Goal: Task Accomplishment & Management: Use online tool/utility

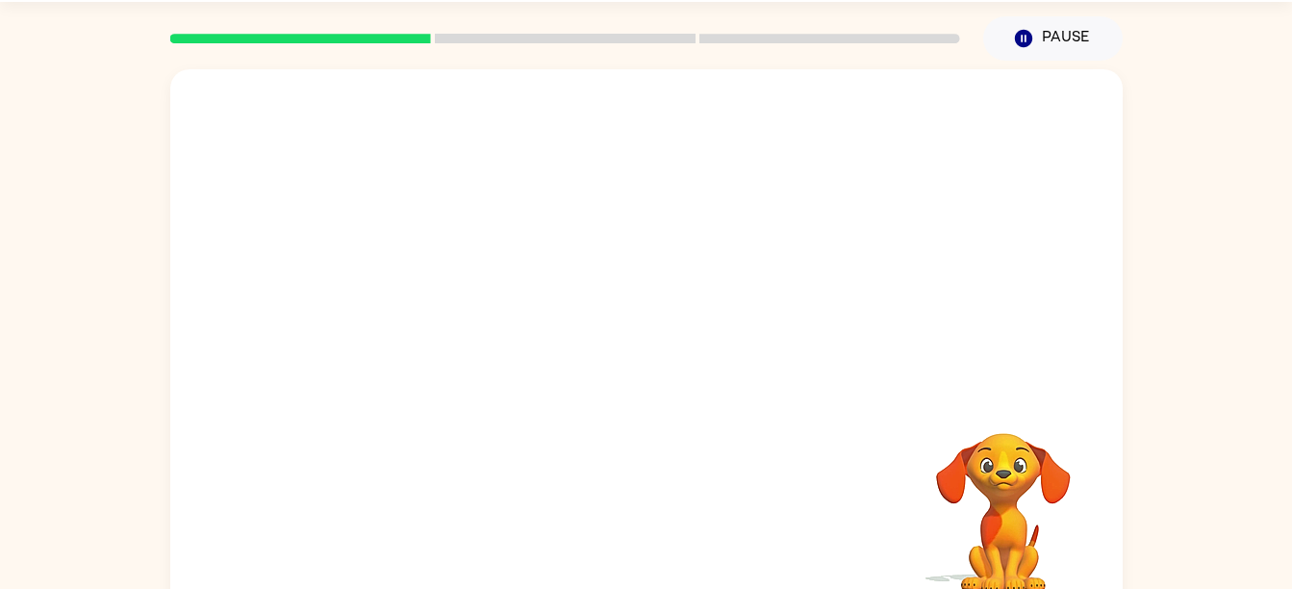
scroll to position [88, 0]
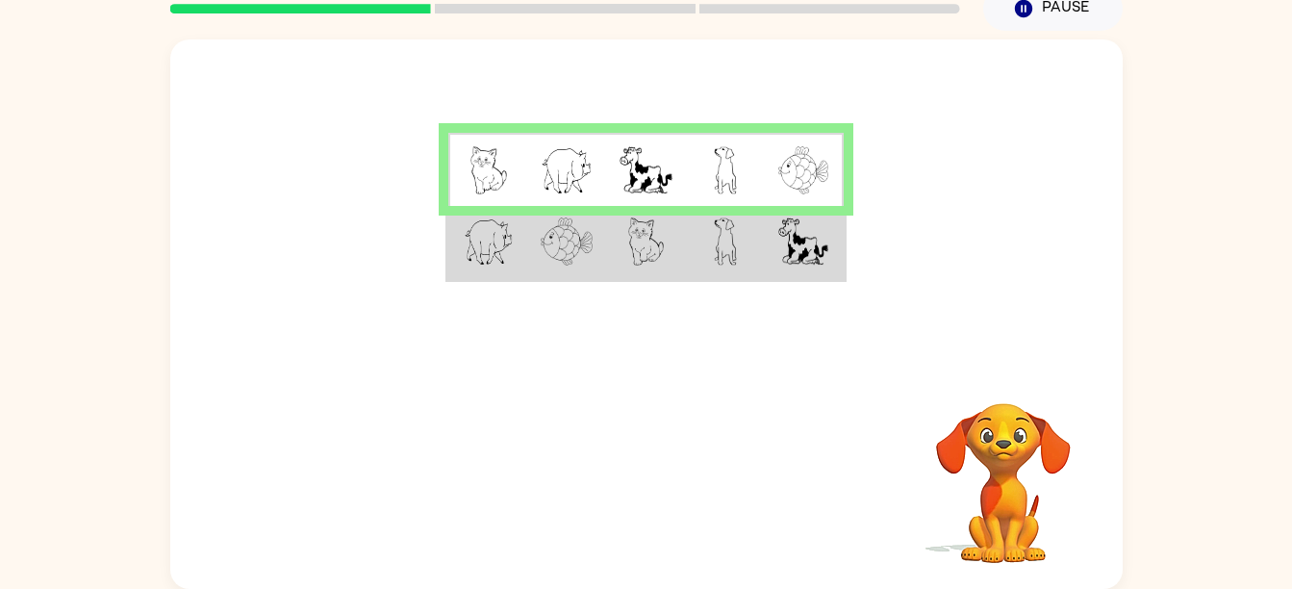
click at [529, 255] on td at bounding box center [566, 243] width 79 height 74
click at [624, 147] on img at bounding box center [645, 170] width 52 height 48
click at [633, 228] on img at bounding box center [646, 241] width 37 height 48
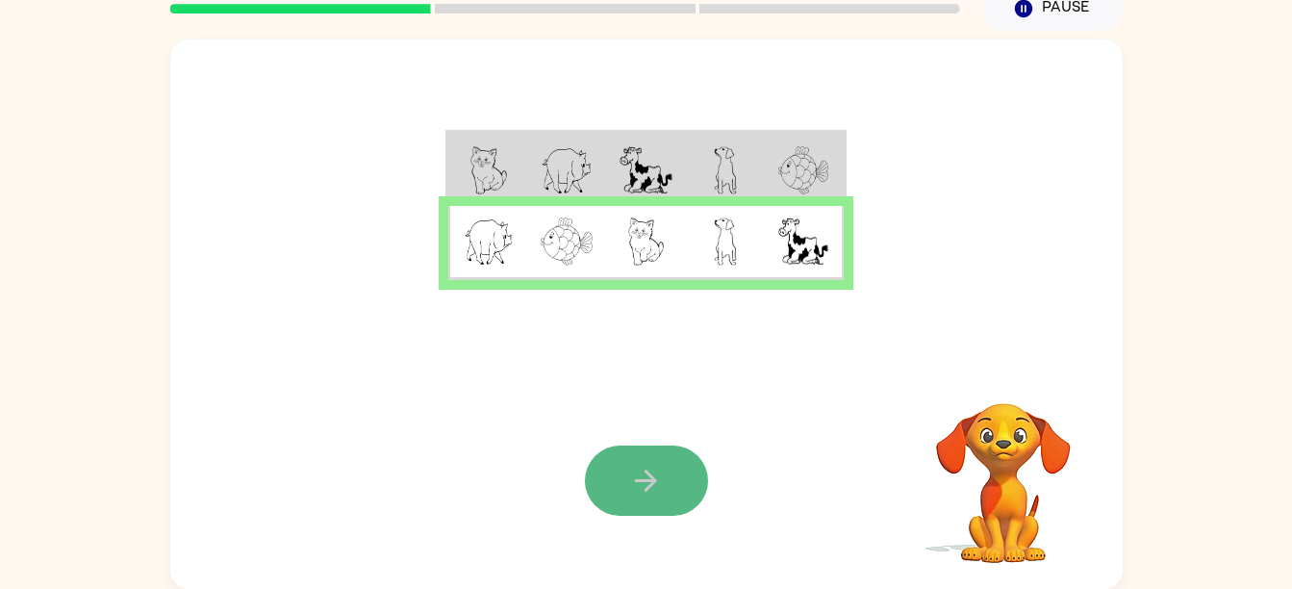
click at [657, 494] on icon "button" at bounding box center [646, 481] width 34 height 34
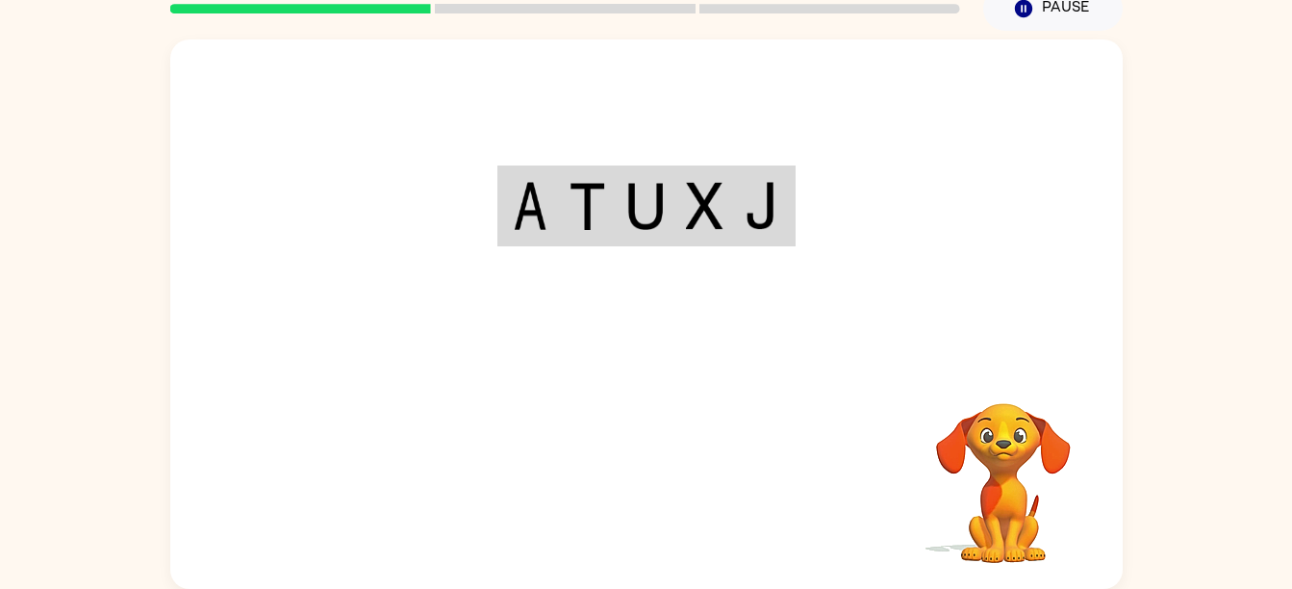
click at [687, 170] on td at bounding box center [704, 206] width 59 height 76
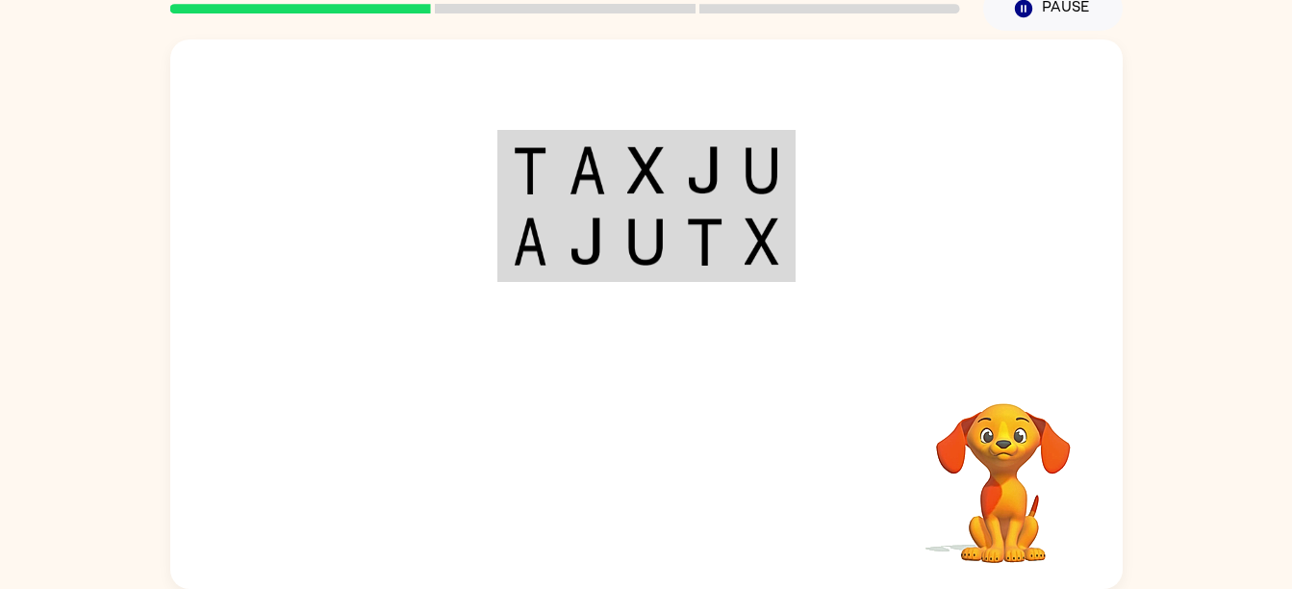
click at [691, 143] on td at bounding box center [704, 170] width 59 height 74
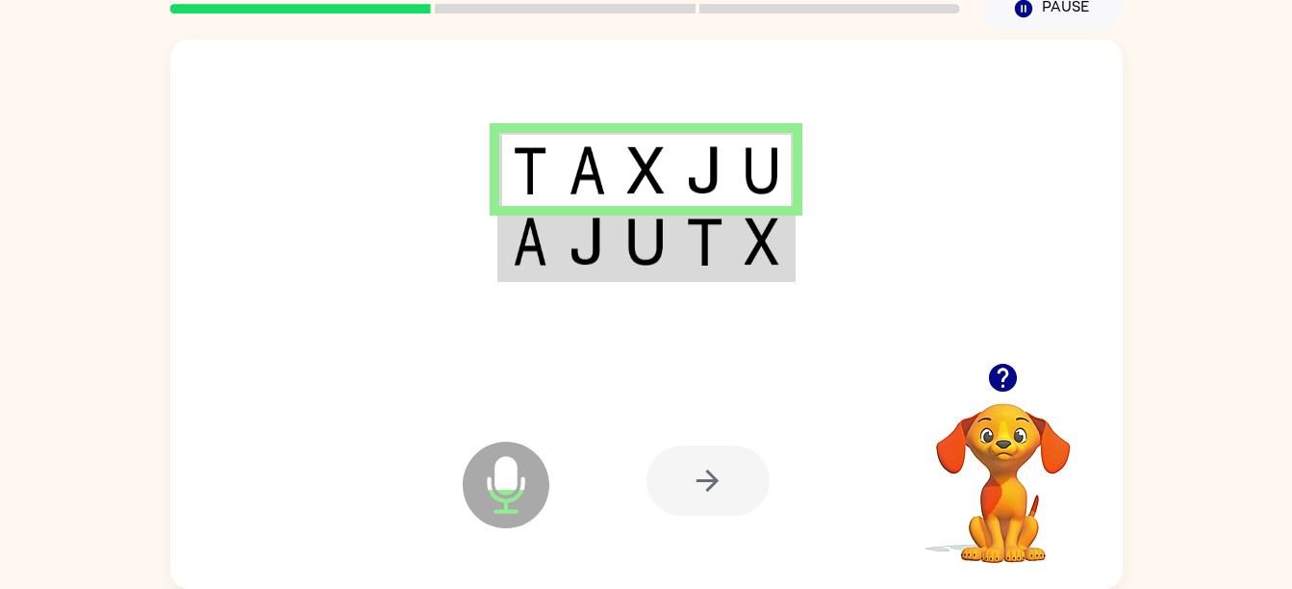
click at [664, 240] on img at bounding box center [645, 241] width 37 height 48
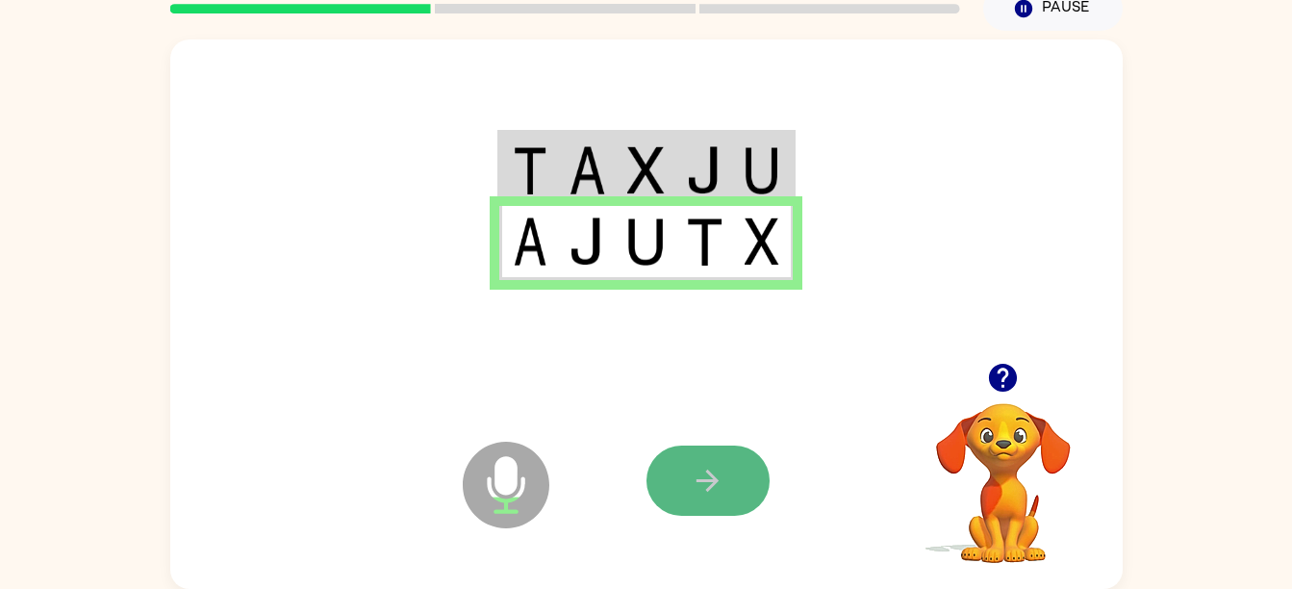
click at [712, 501] on button "button" at bounding box center [707, 480] width 123 height 70
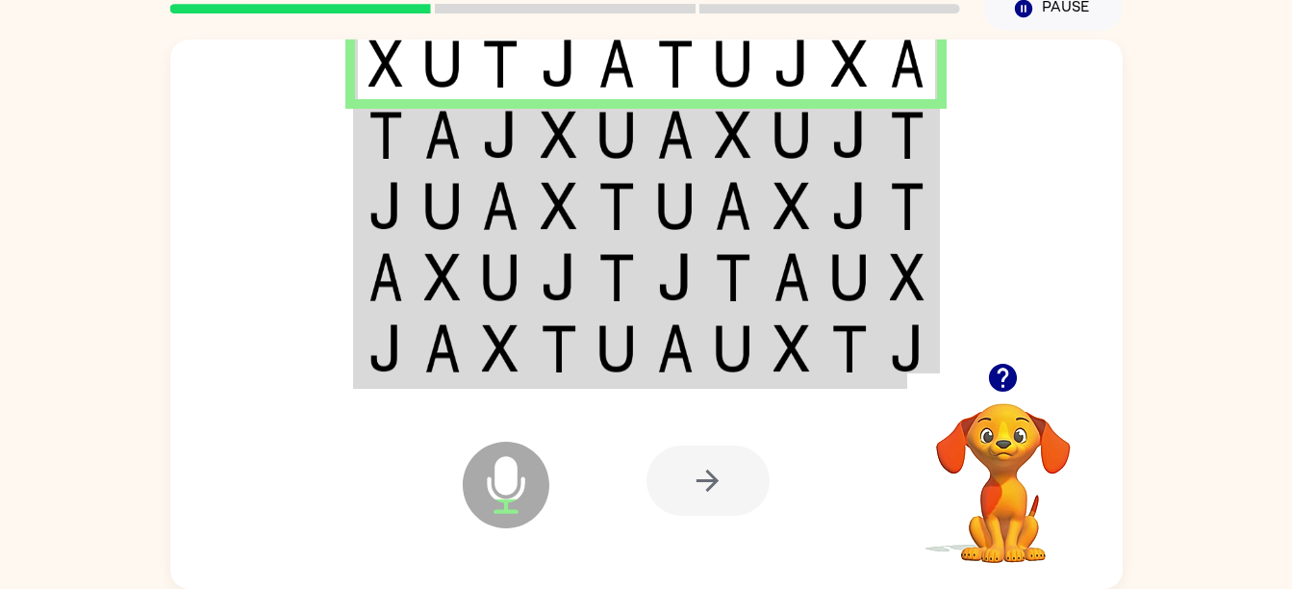
click at [709, 543] on icon "Microphone The Microphone is here when it is your turn to talk" at bounding box center [602, 509] width 289 height 144
click at [564, 164] on td at bounding box center [559, 134] width 59 height 71
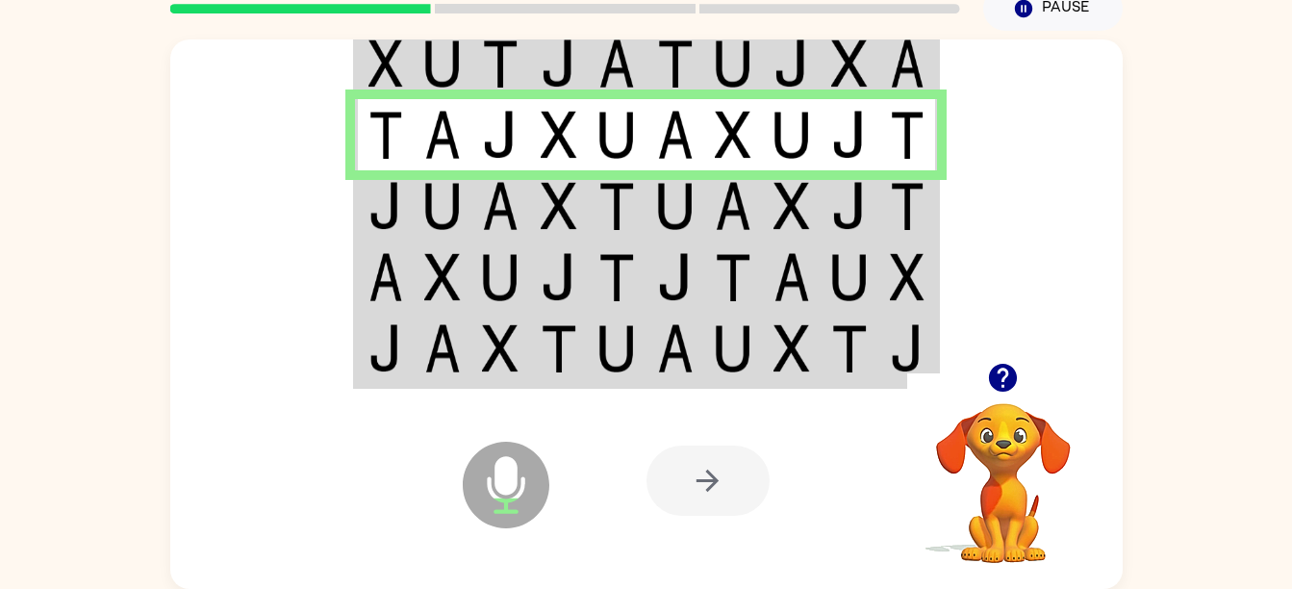
click at [406, 202] on td at bounding box center [384, 205] width 59 height 71
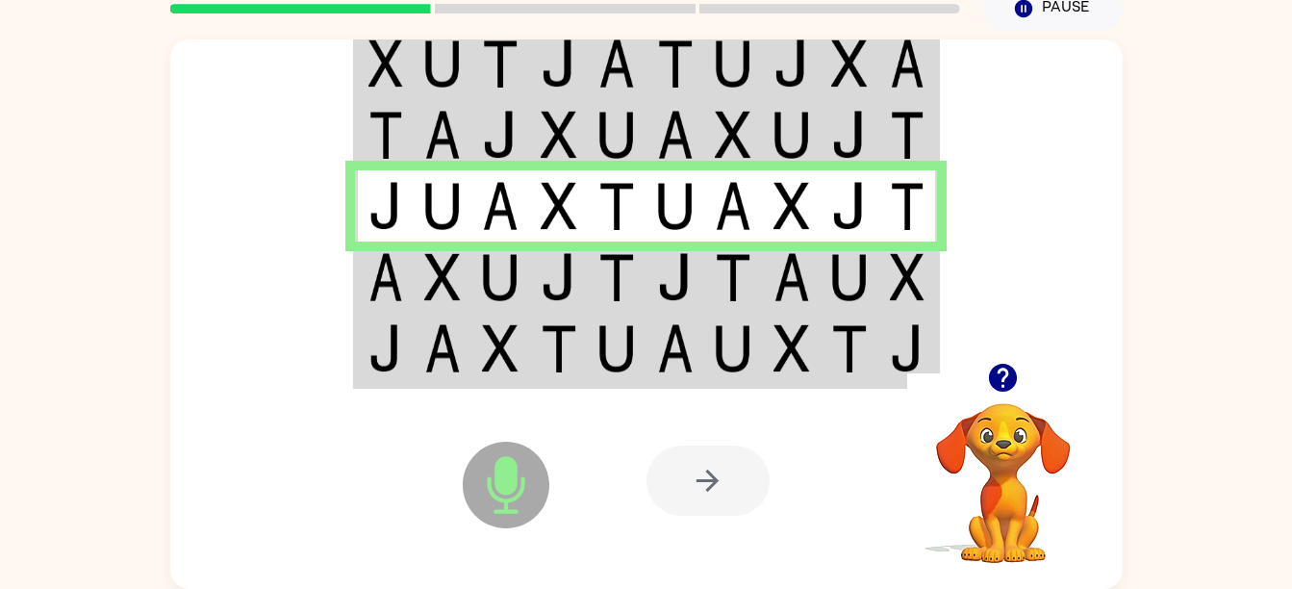
click at [603, 260] on img at bounding box center [616, 277] width 37 height 48
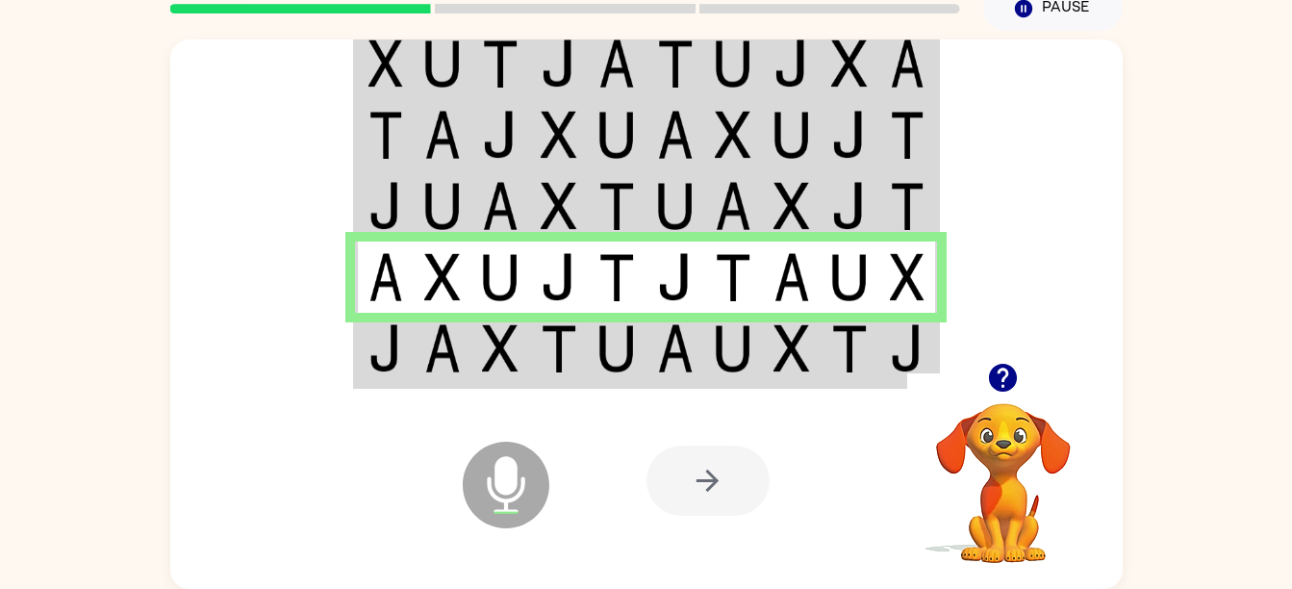
click at [630, 379] on div "Microphone The Microphone is here when it is your turn to talk Your browser mus…" at bounding box center [646, 480] width 952 height 216
click at [667, 325] on img at bounding box center [675, 348] width 37 height 48
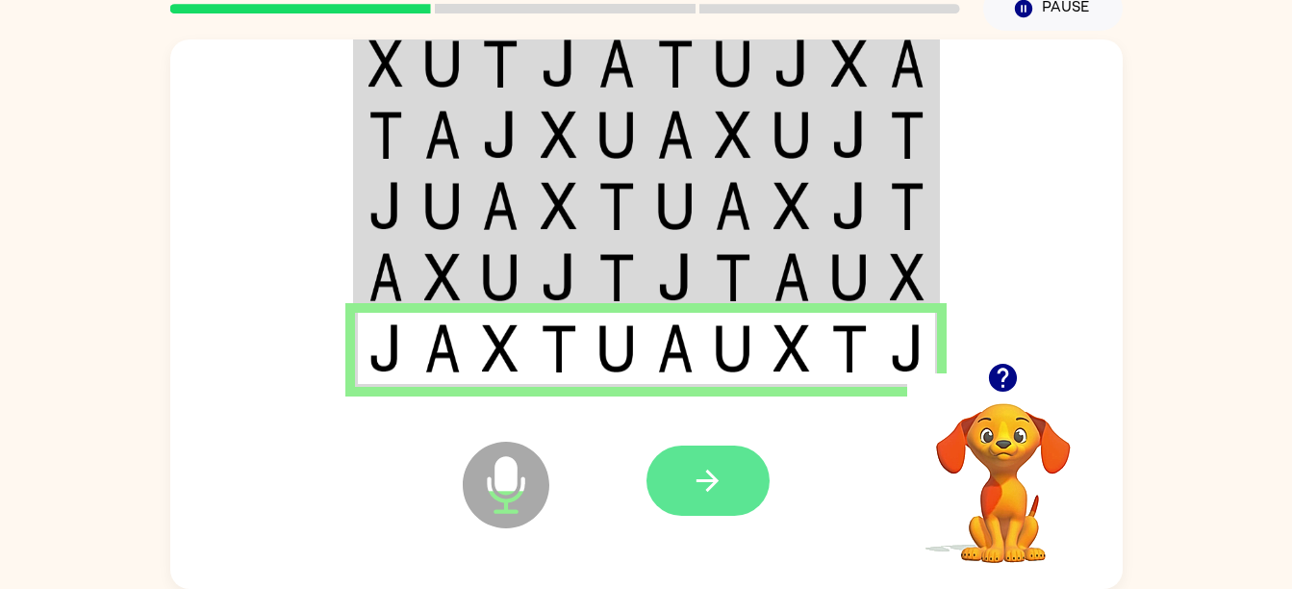
click at [720, 480] on icon "button" at bounding box center [708, 481] width 34 height 34
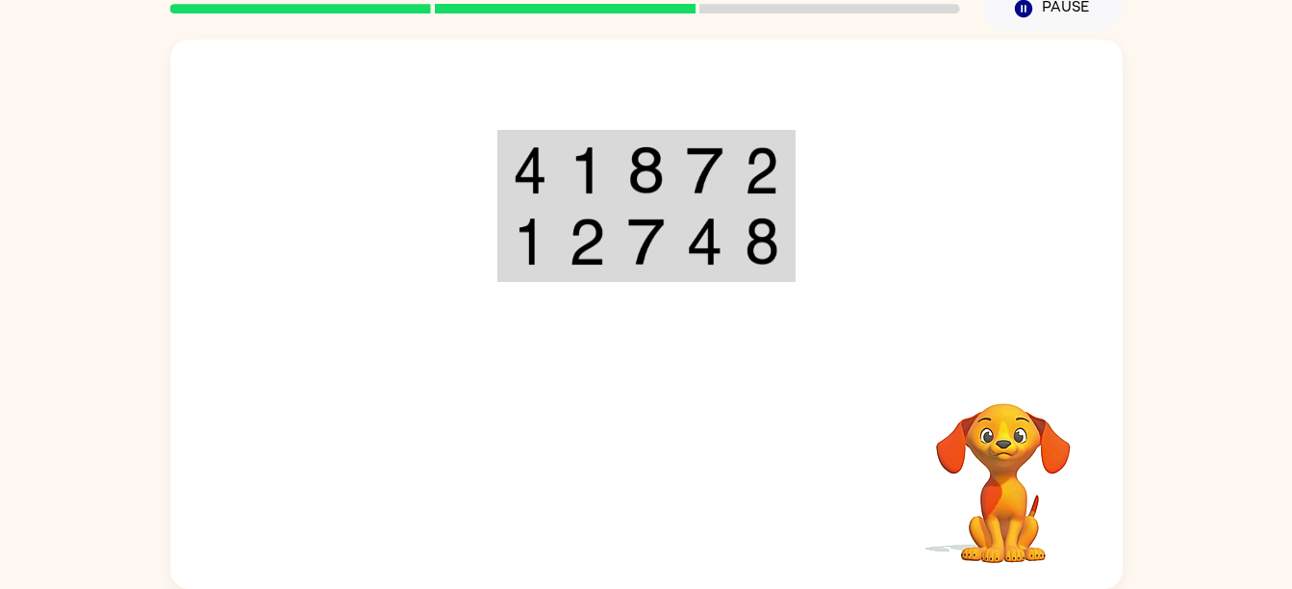
click at [676, 153] on td at bounding box center [704, 170] width 59 height 74
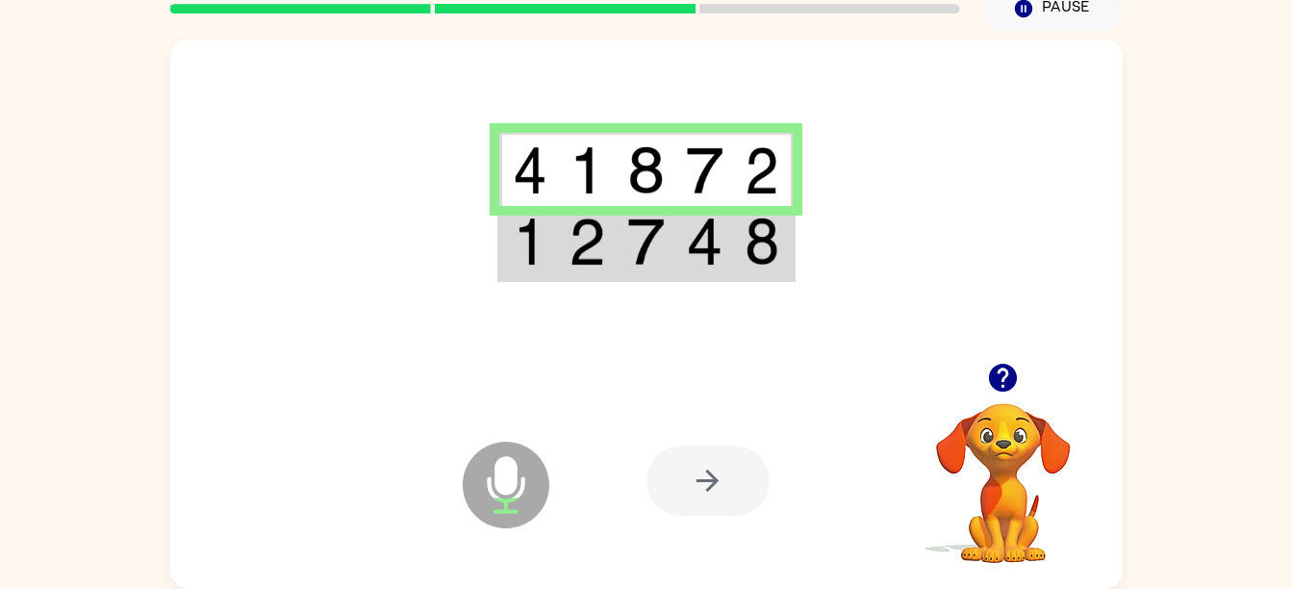
click at [735, 245] on td at bounding box center [763, 243] width 59 height 74
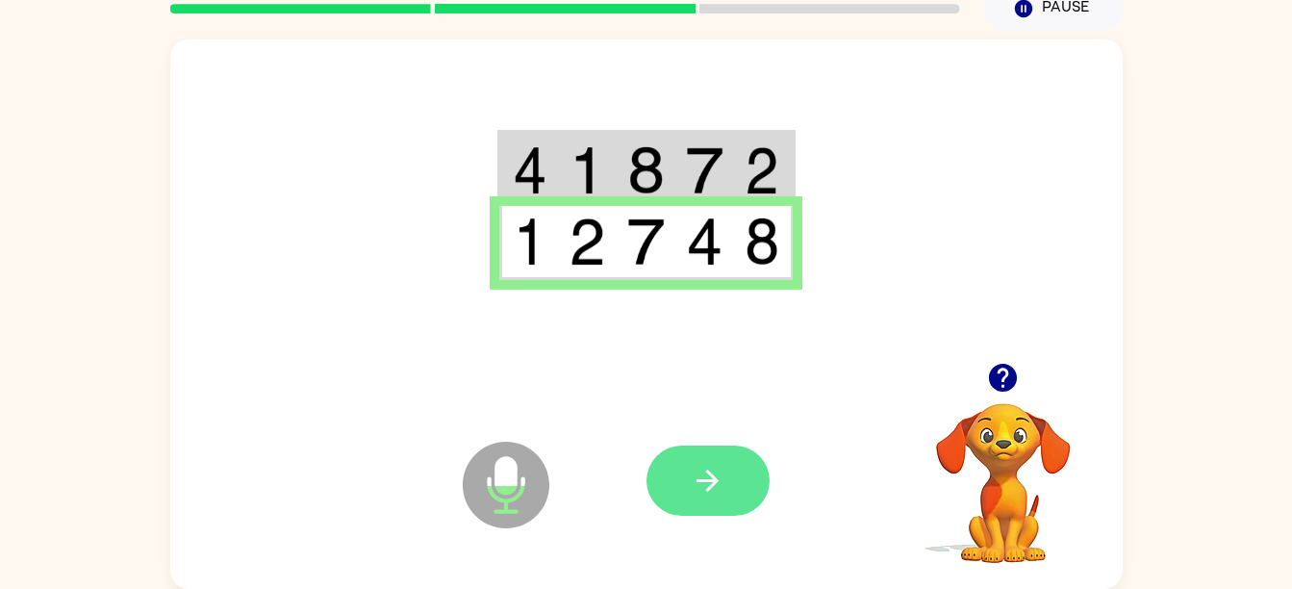
click at [757, 498] on button "button" at bounding box center [707, 480] width 123 height 70
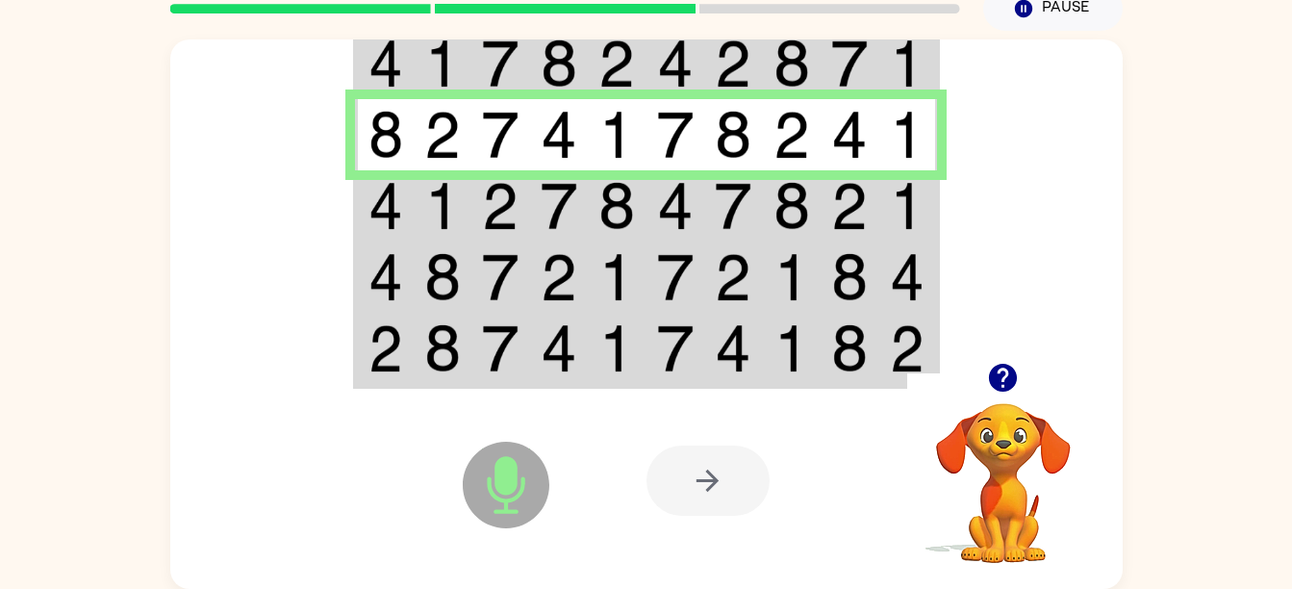
click at [688, 151] on img at bounding box center [675, 135] width 37 height 48
click at [914, 114] on img at bounding box center [907, 135] width 35 height 48
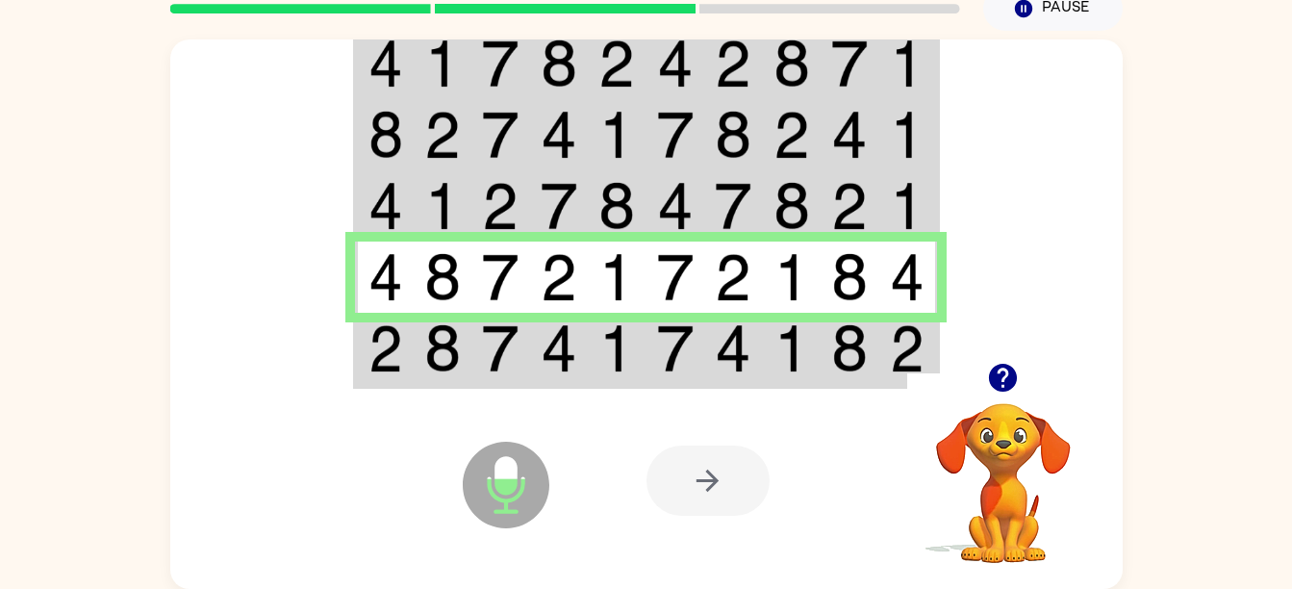
click at [461, 297] on td at bounding box center [443, 276] width 59 height 71
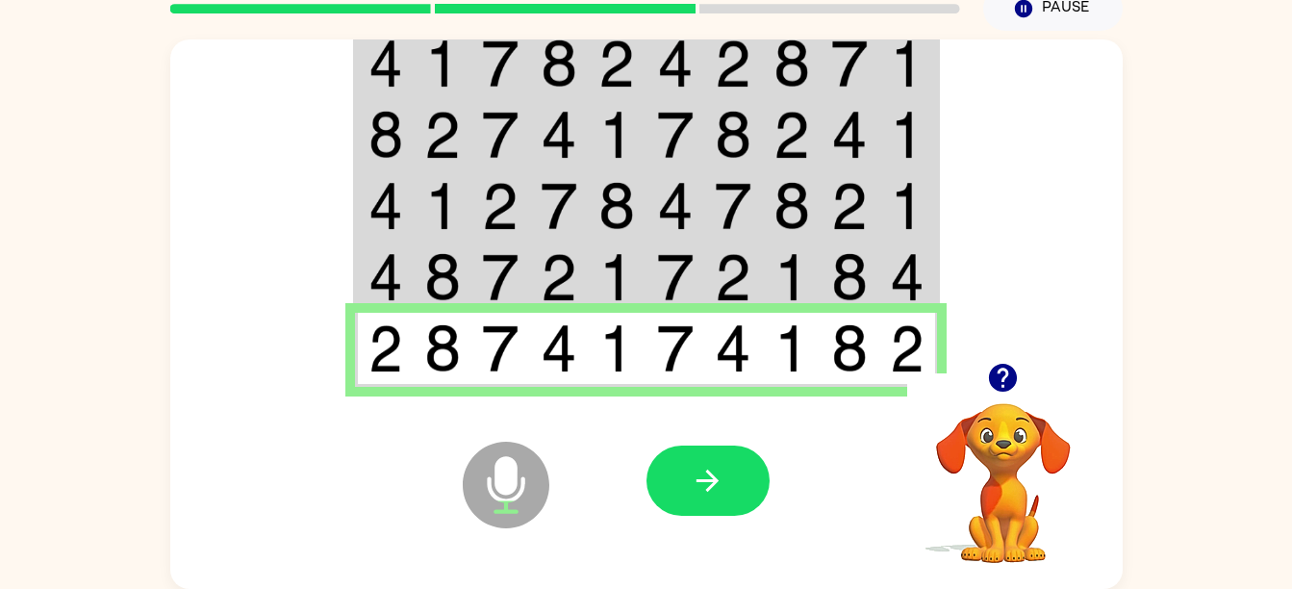
click at [741, 430] on div at bounding box center [788, 480] width 284 height 216
click at [743, 503] on button "button" at bounding box center [707, 480] width 123 height 70
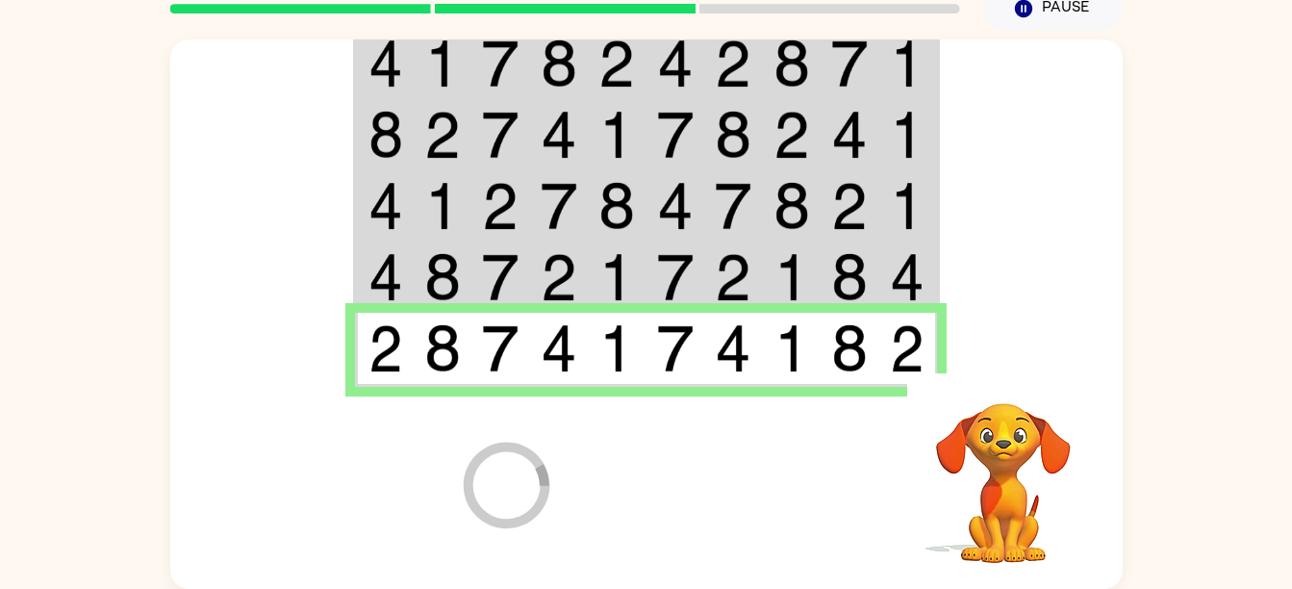
scroll to position [53, 0]
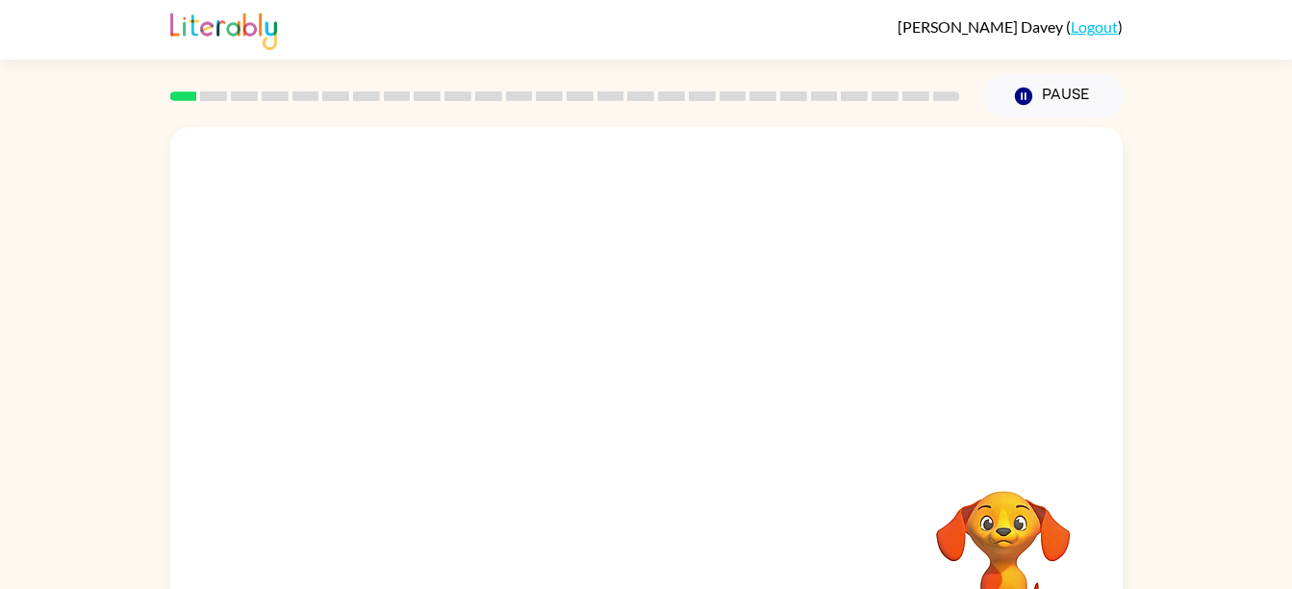
scroll to position [88, 0]
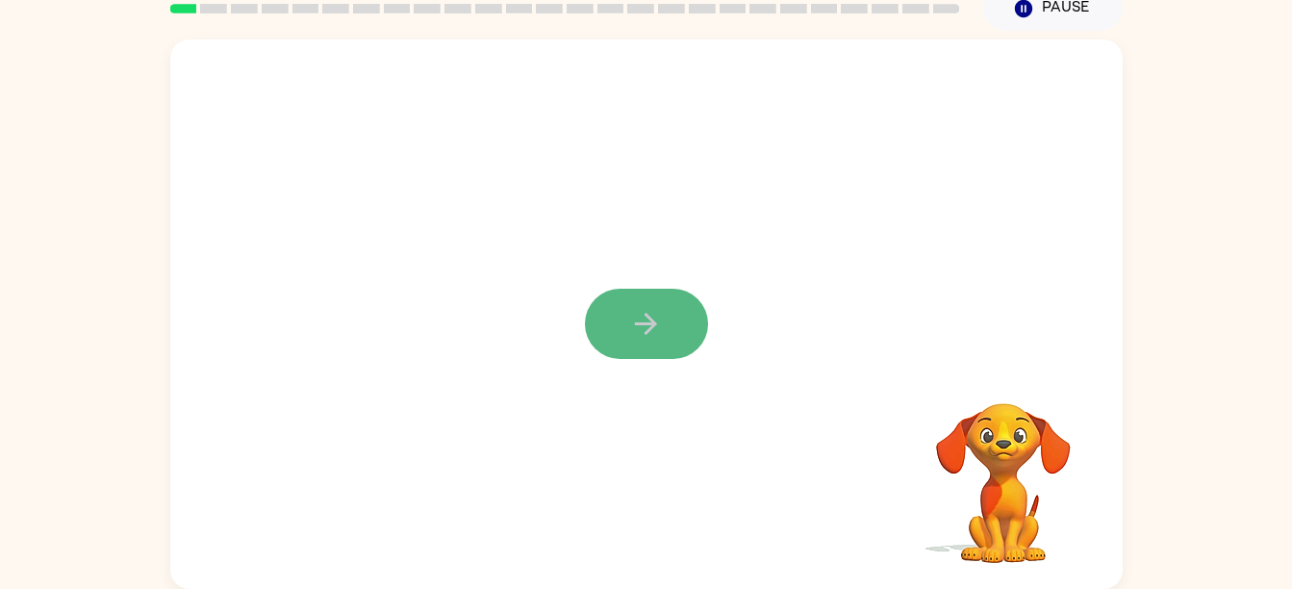
click at [666, 335] on button "button" at bounding box center [646, 324] width 123 height 70
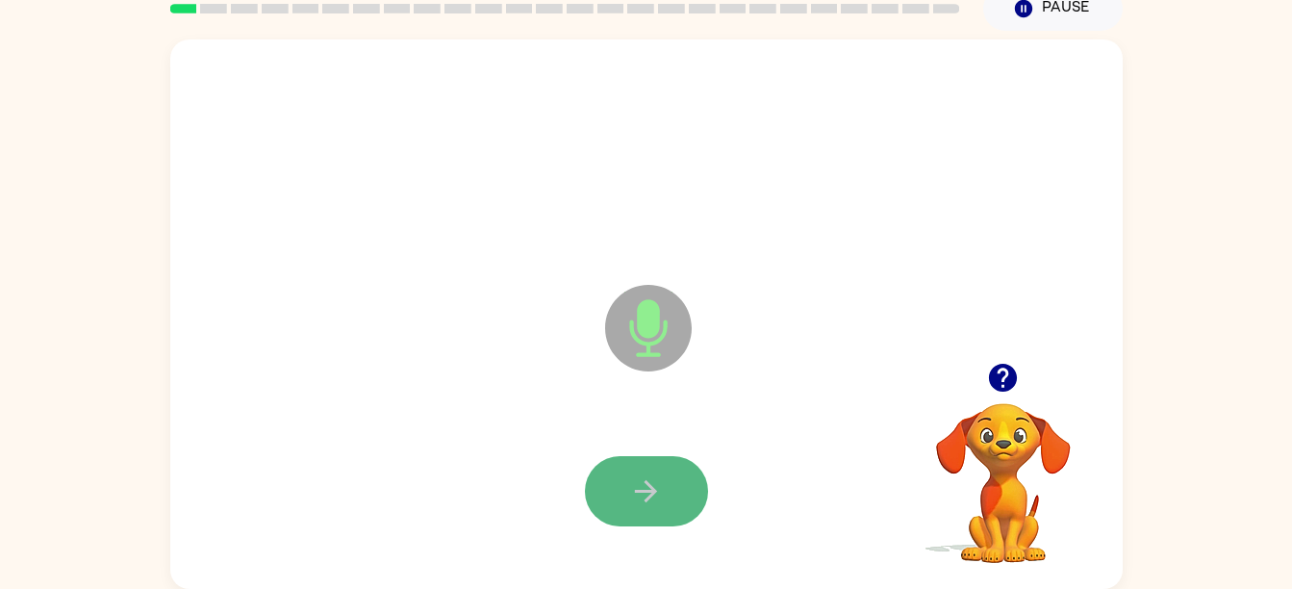
click at [624, 491] on button "button" at bounding box center [646, 491] width 123 height 70
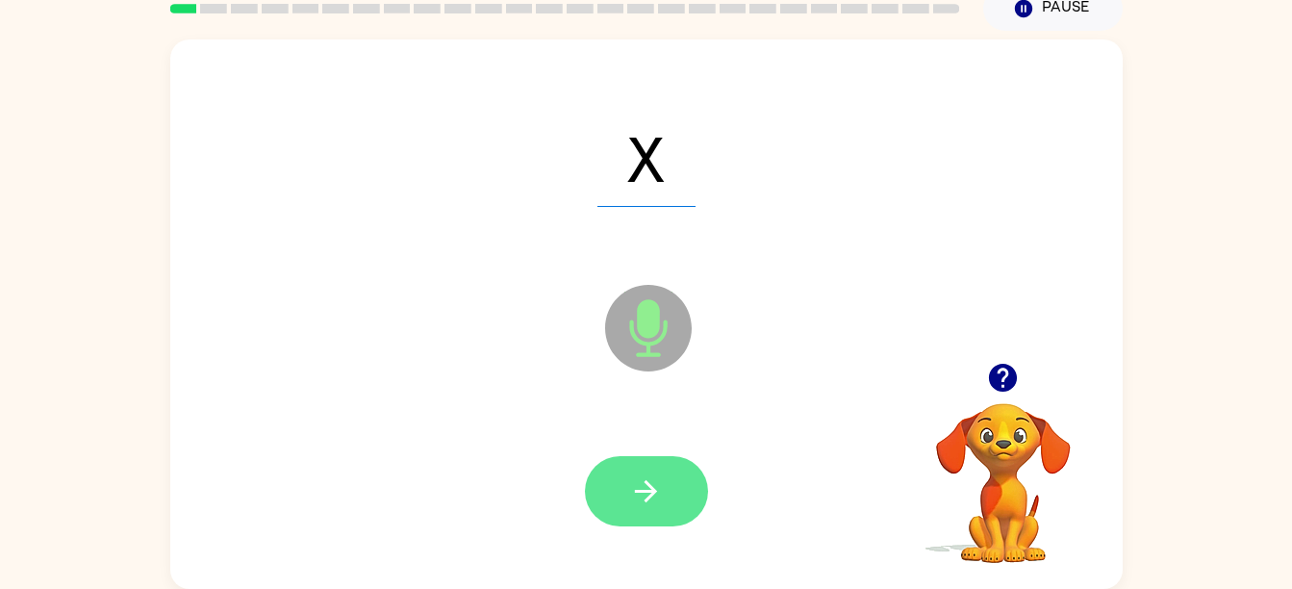
click at [664, 494] on button "button" at bounding box center [646, 491] width 123 height 70
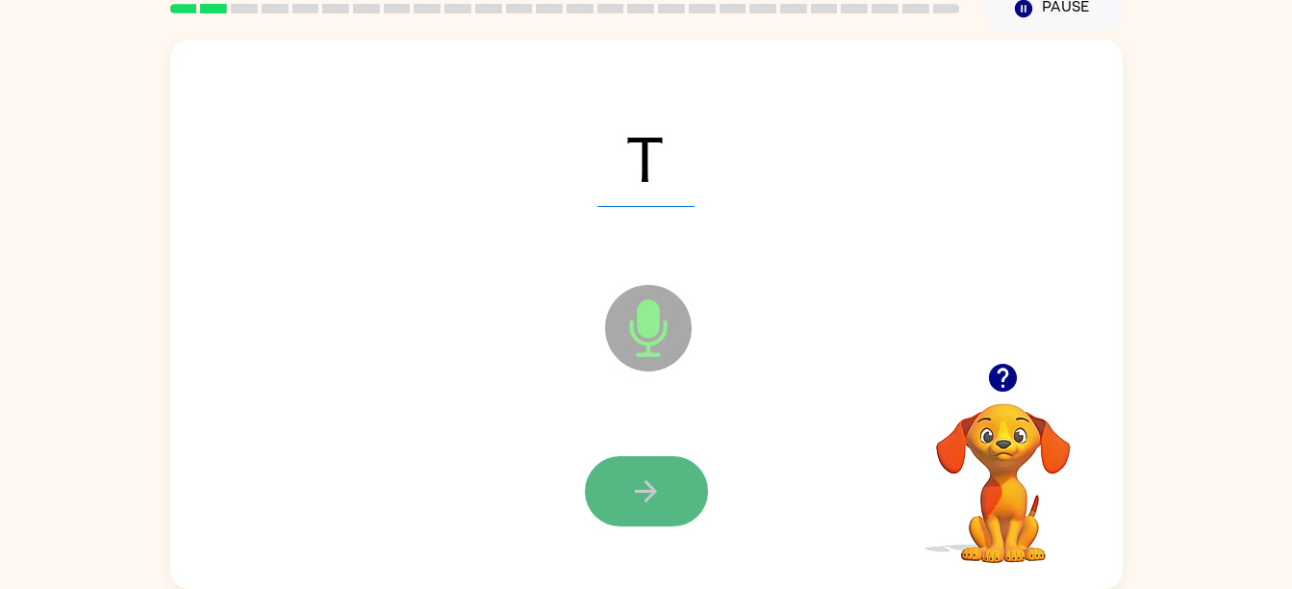
click at [665, 523] on button "button" at bounding box center [646, 491] width 123 height 70
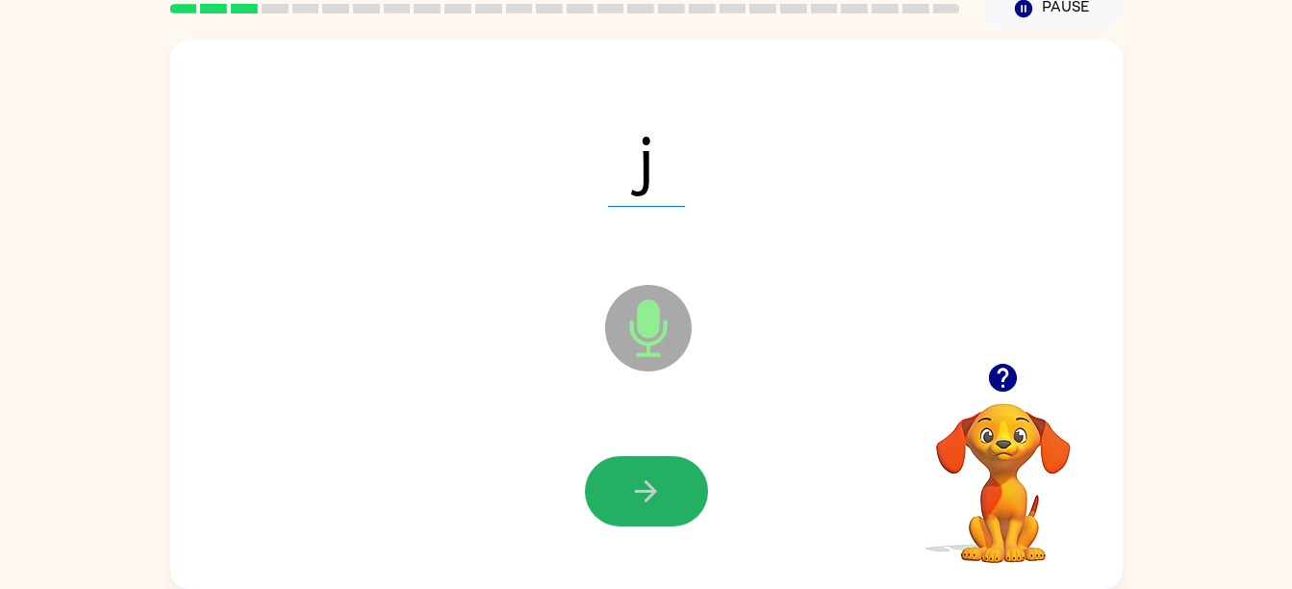
click at [650, 516] on button "button" at bounding box center [646, 491] width 123 height 70
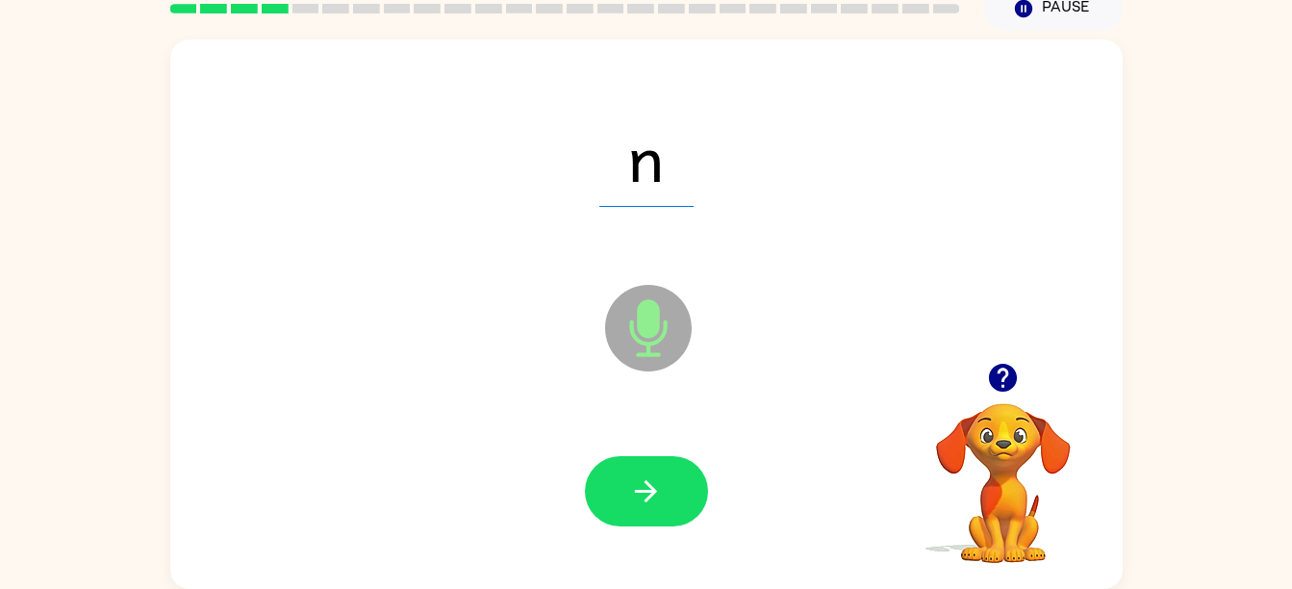
click at [648, 536] on div at bounding box center [646, 492] width 914 height 158
click at [643, 478] on icon "button" at bounding box center [646, 491] width 34 height 34
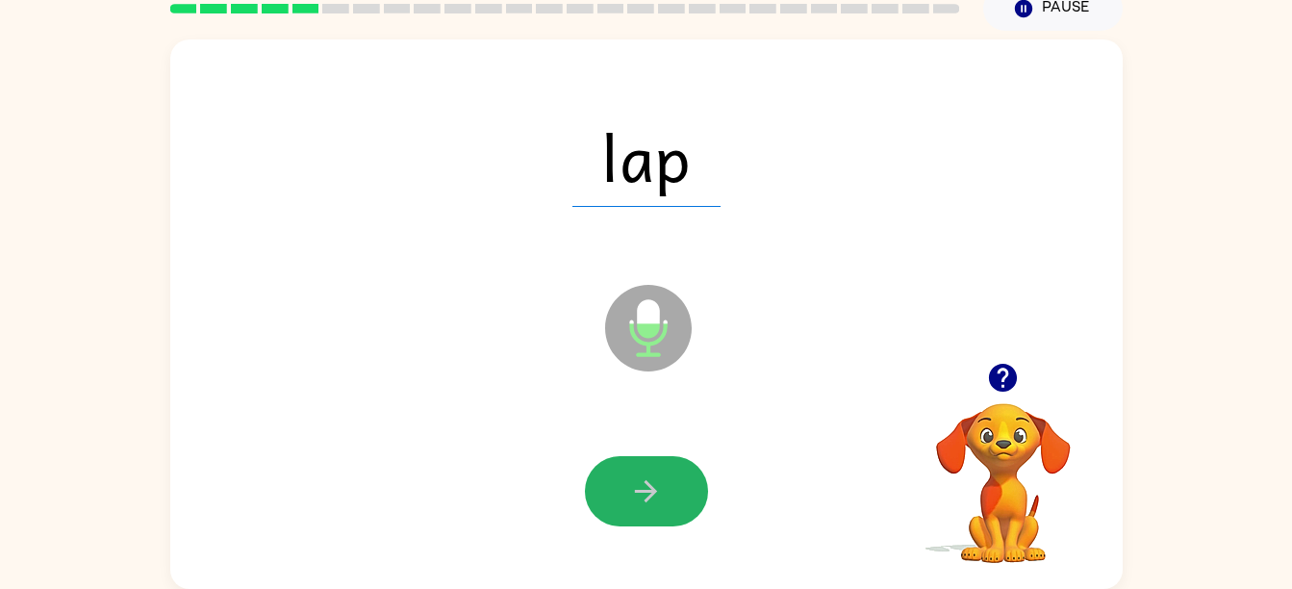
click at [643, 478] on icon "button" at bounding box center [646, 491] width 34 height 34
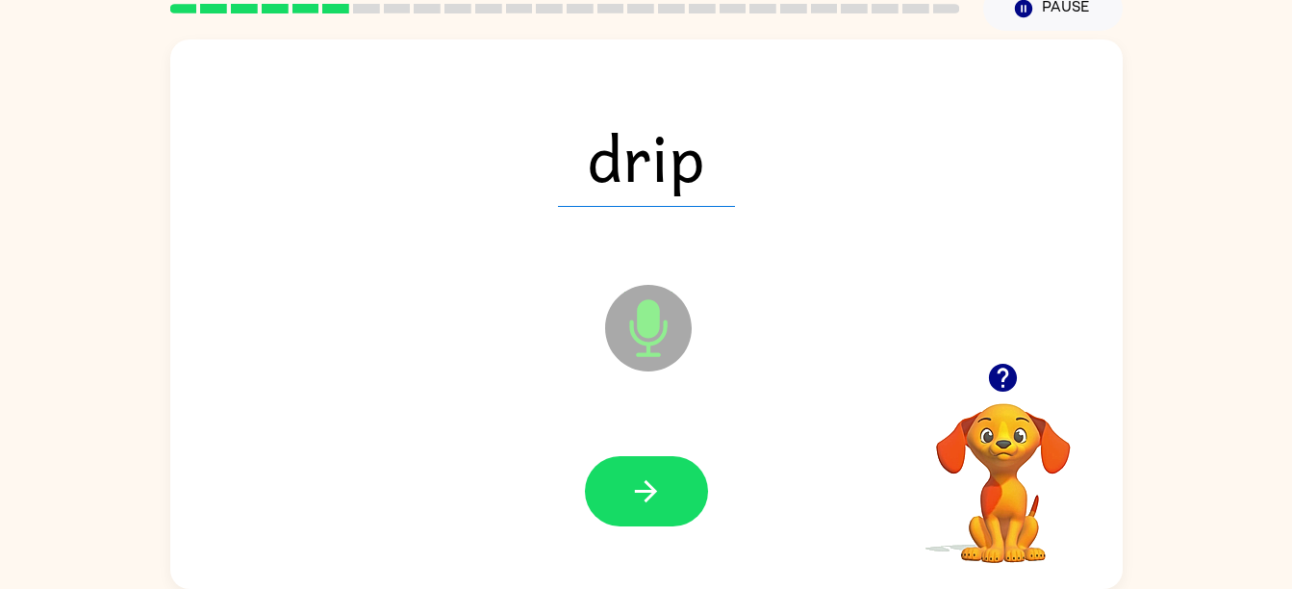
click at [655, 477] on icon "button" at bounding box center [646, 491] width 34 height 34
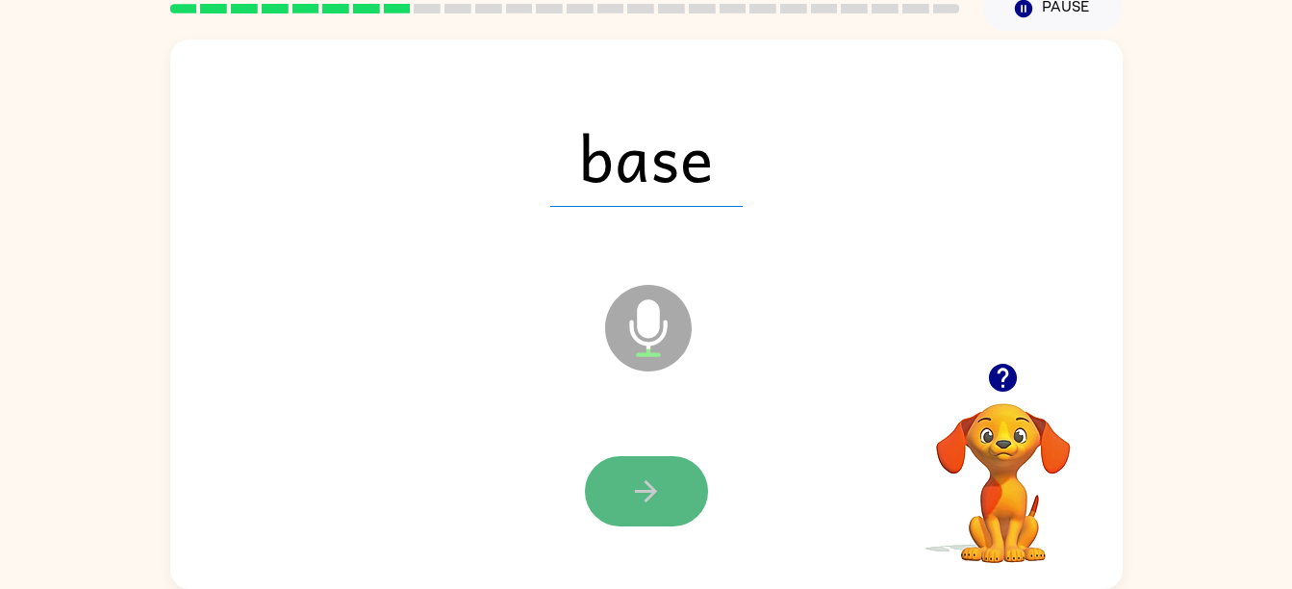
click at [655, 497] on icon "button" at bounding box center [646, 491] width 34 height 34
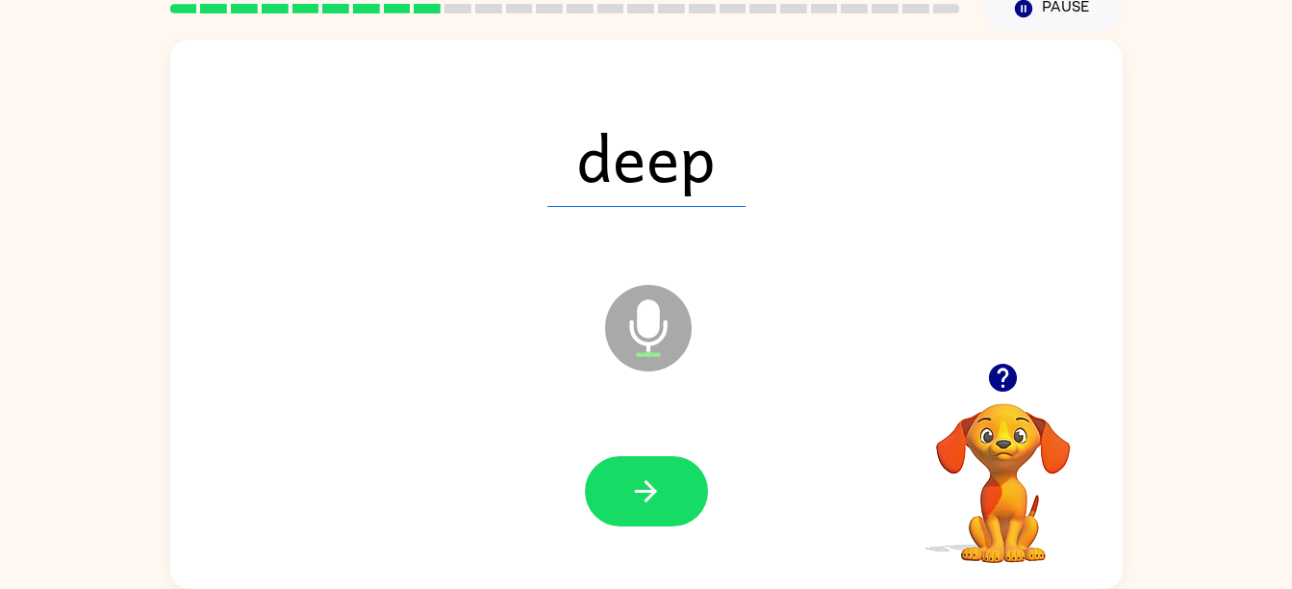
click at [1005, 375] on icon "button" at bounding box center [1003, 378] width 34 height 34
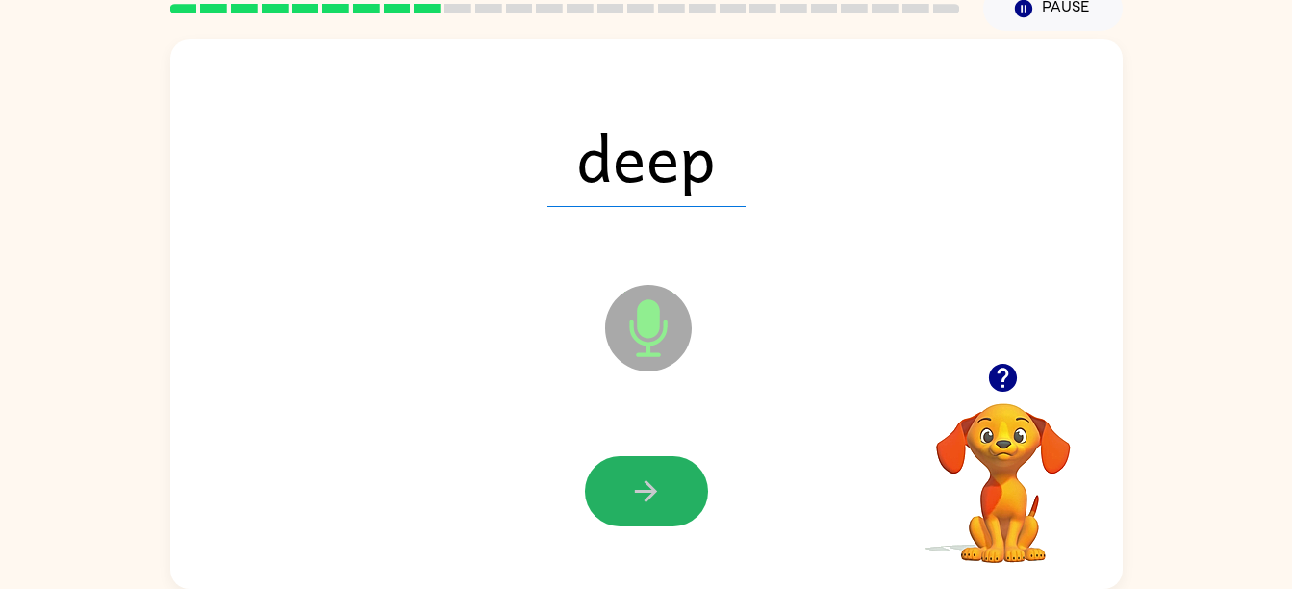
click at [655, 497] on icon "button" at bounding box center [646, 491] width 34 height 34
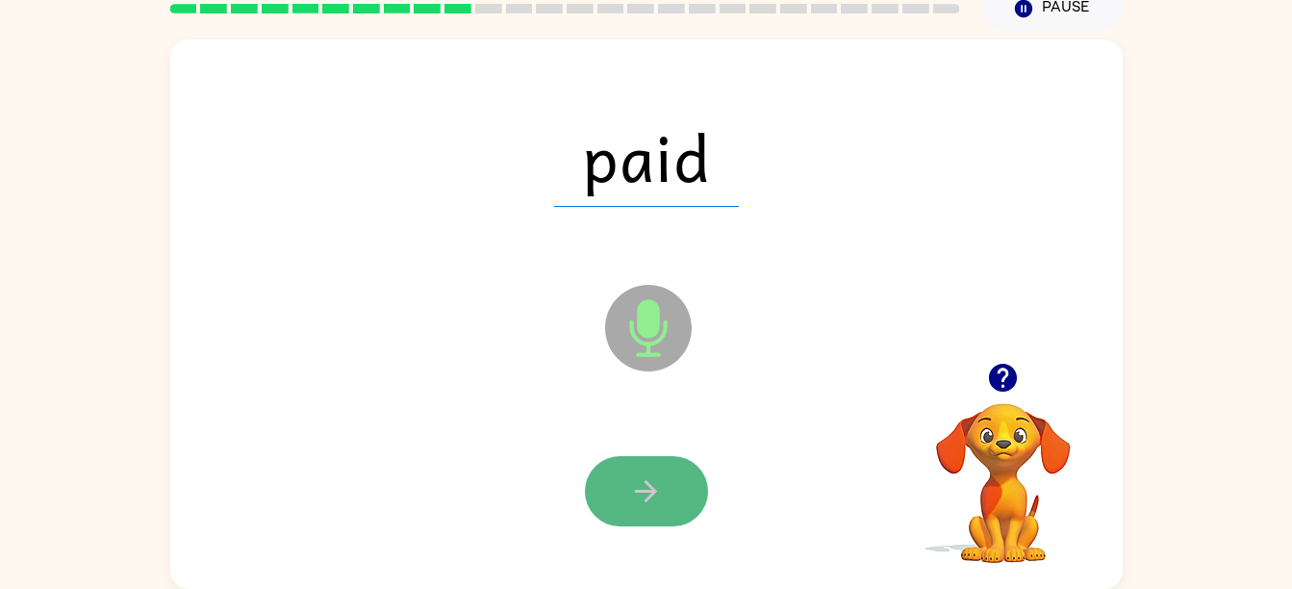
click at [655, 497] on icon "button" at bounding box center [646, 491] width 34 height 34
click at [660, 505] on icon "button" at bounding box center [646, 491] width 34 height 34
click at [653, 491] on icon "button" at bounding box center [646, 491] width 22 height 22
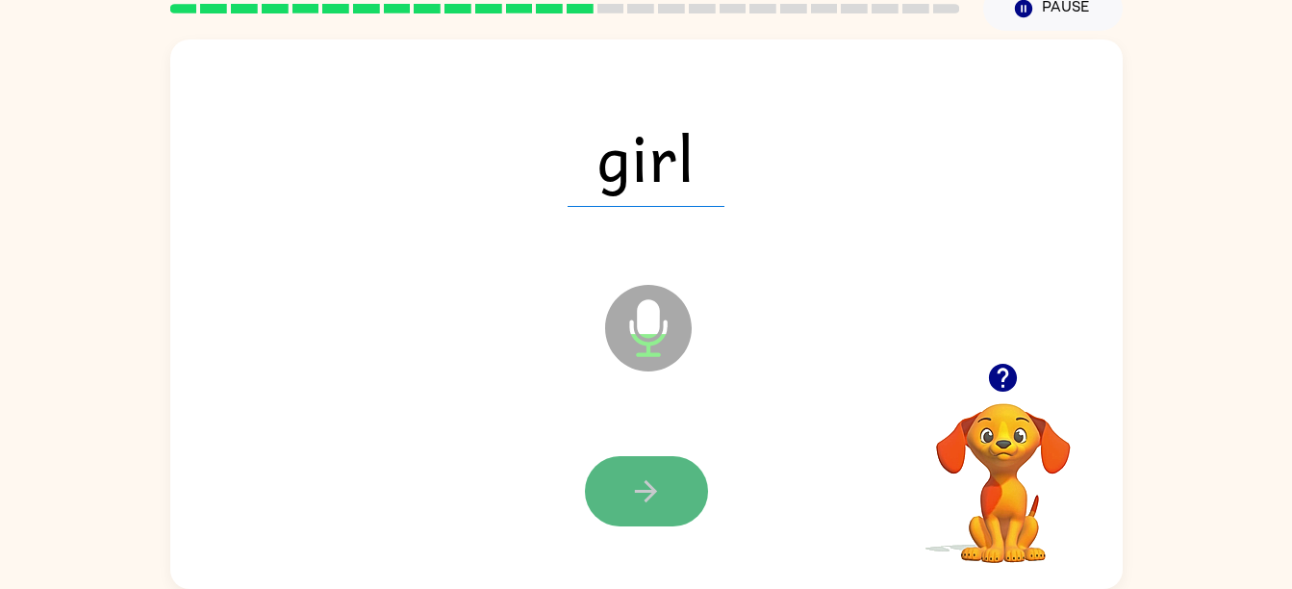
click at [652, 489] on icon "button" at bounding box center [646, 491] width 22 height 22
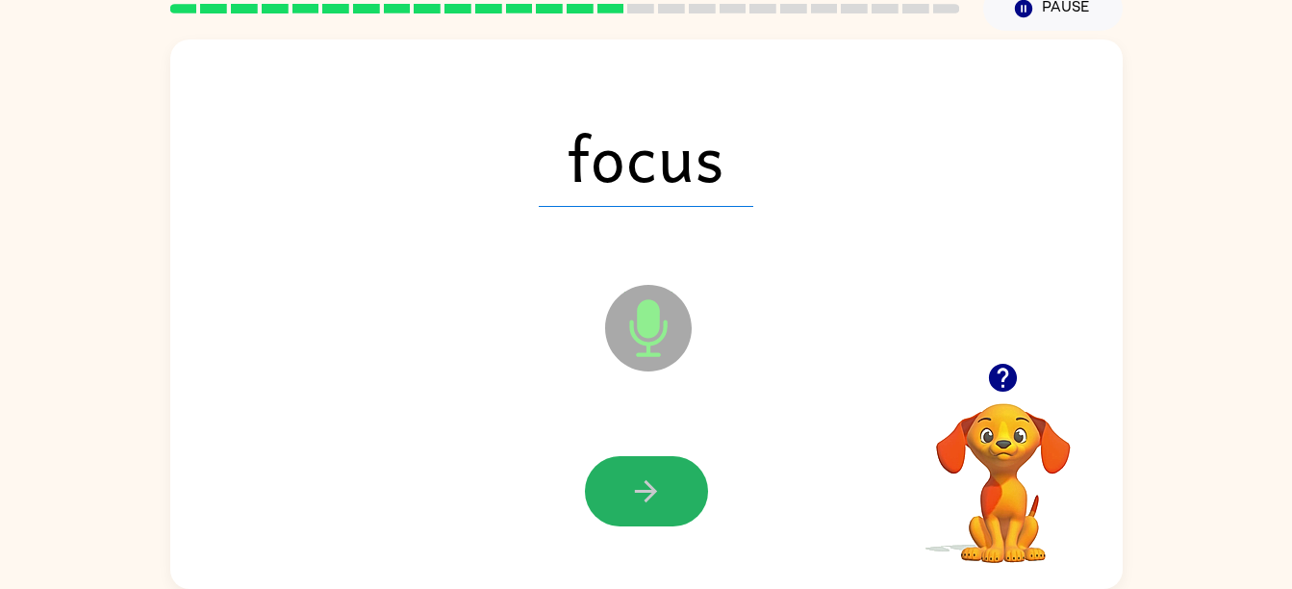
click at [652, 489] on icon "button" at bounding box center [646, 491] width 22 height 22
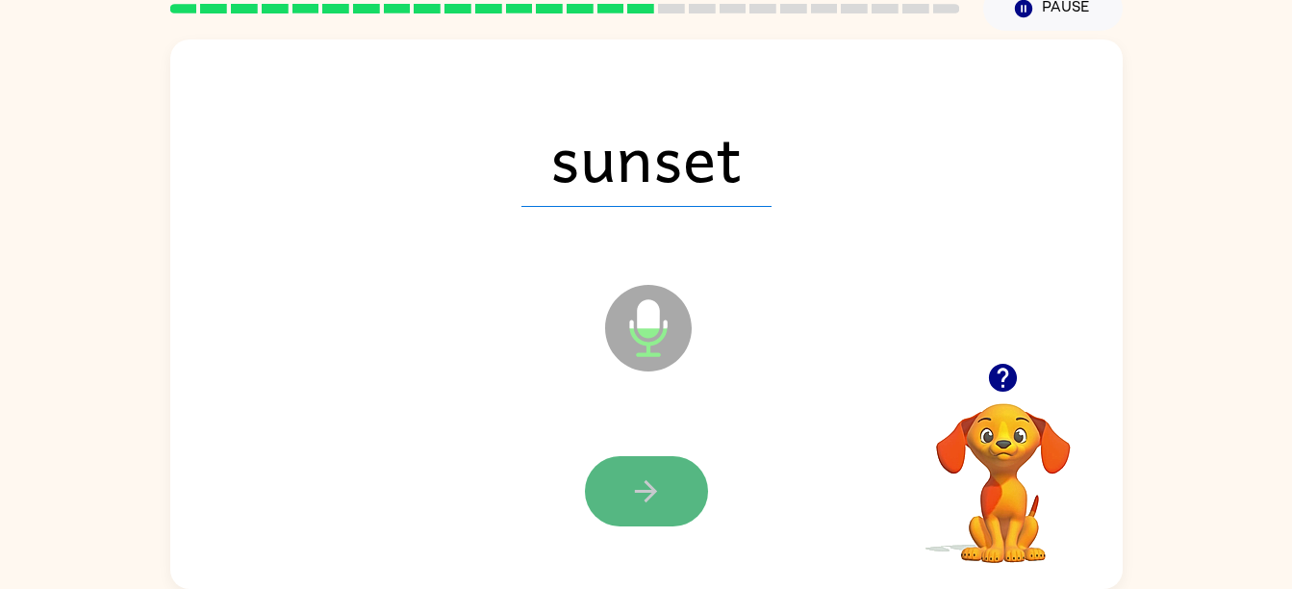
click at [653, 461] on button "button" at bounding box center [646, 491] width 123 height 70
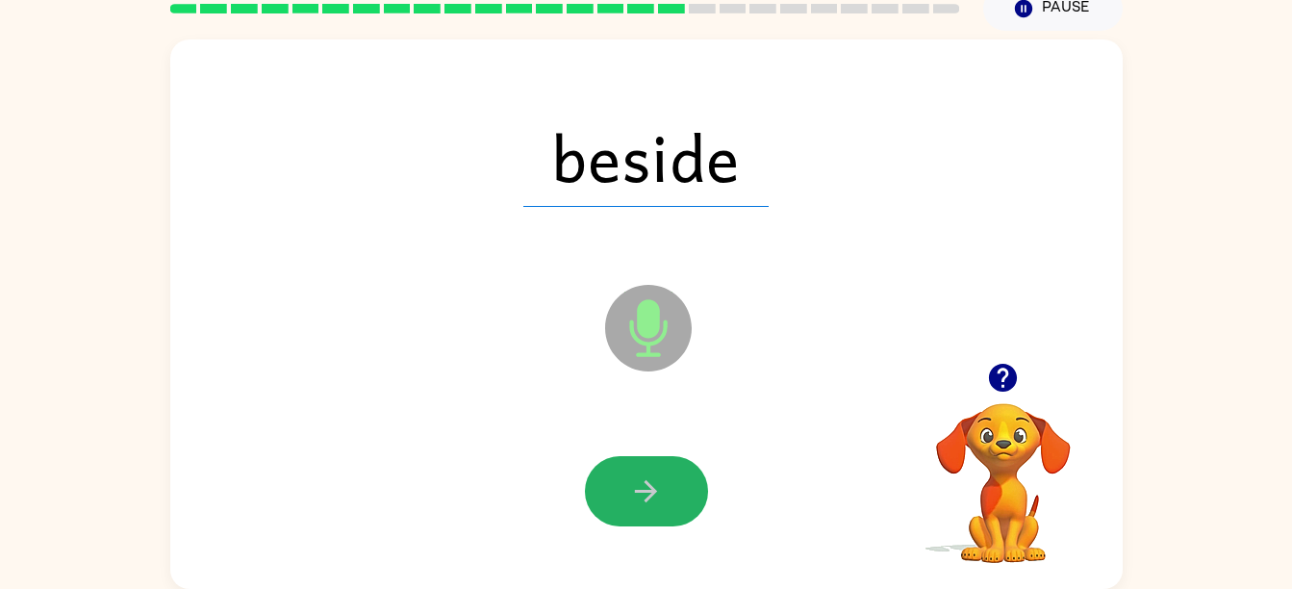
click at [655, 476] on icon "button" at bounding box center [646, 491] width 34 height 34
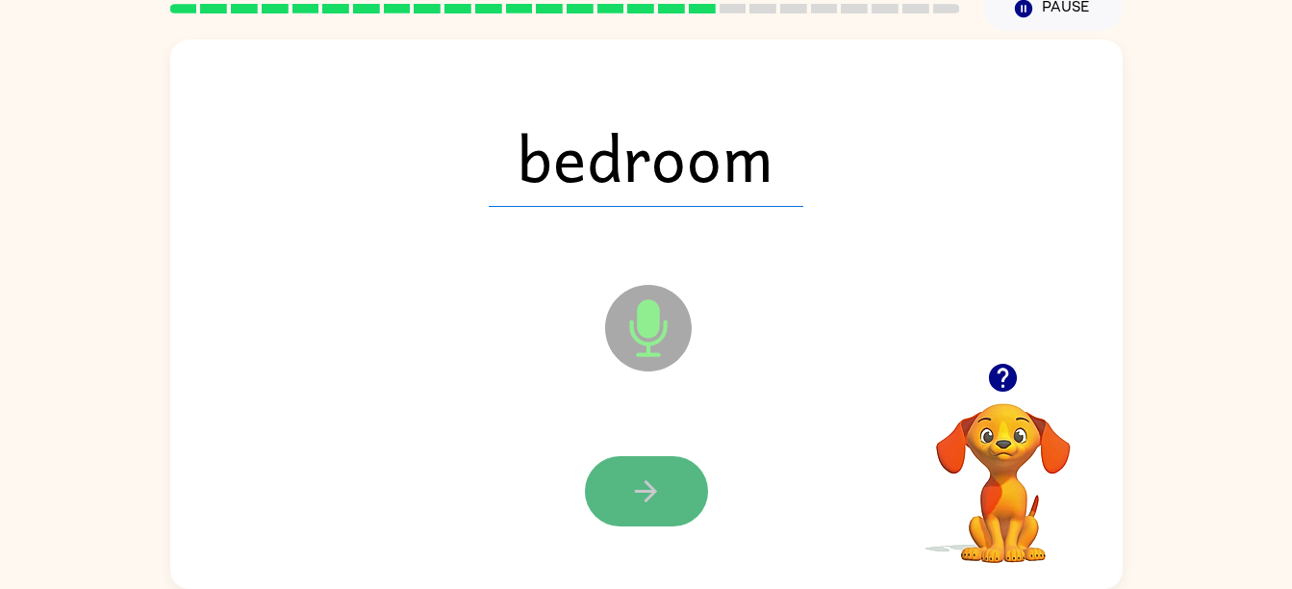
click at [655, 470] on button "button" at bounding box center [646, 491] width 123 height 70
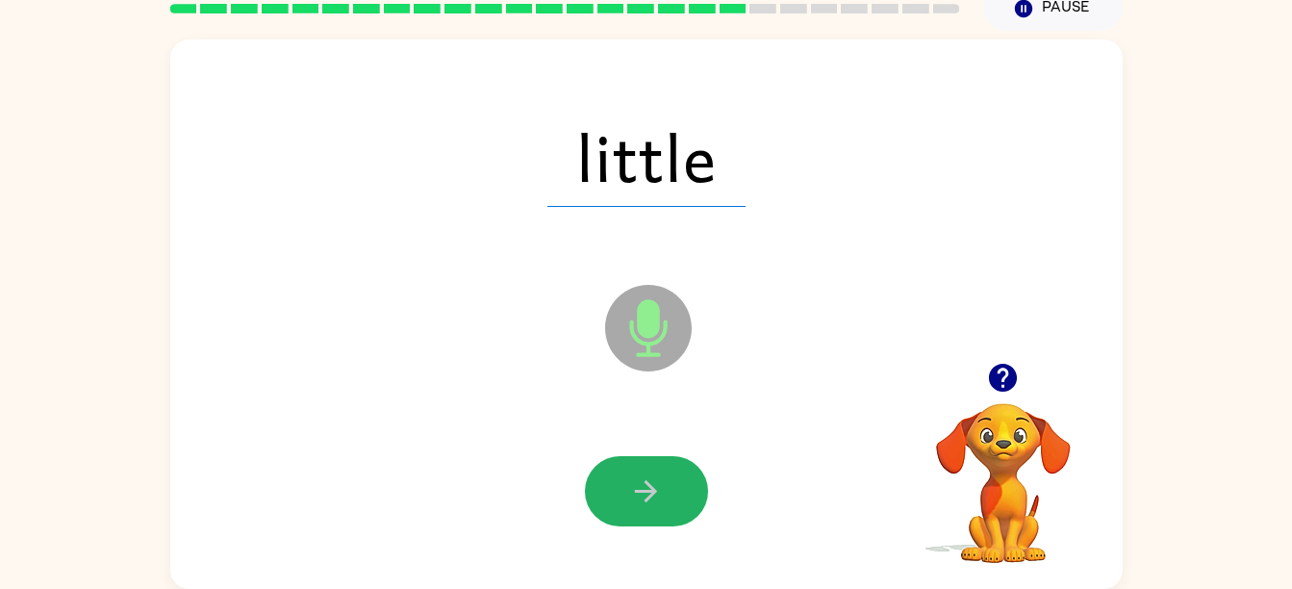
click at [655, 470] on button "button" at bounding box center [646, 491] width 123 height 70
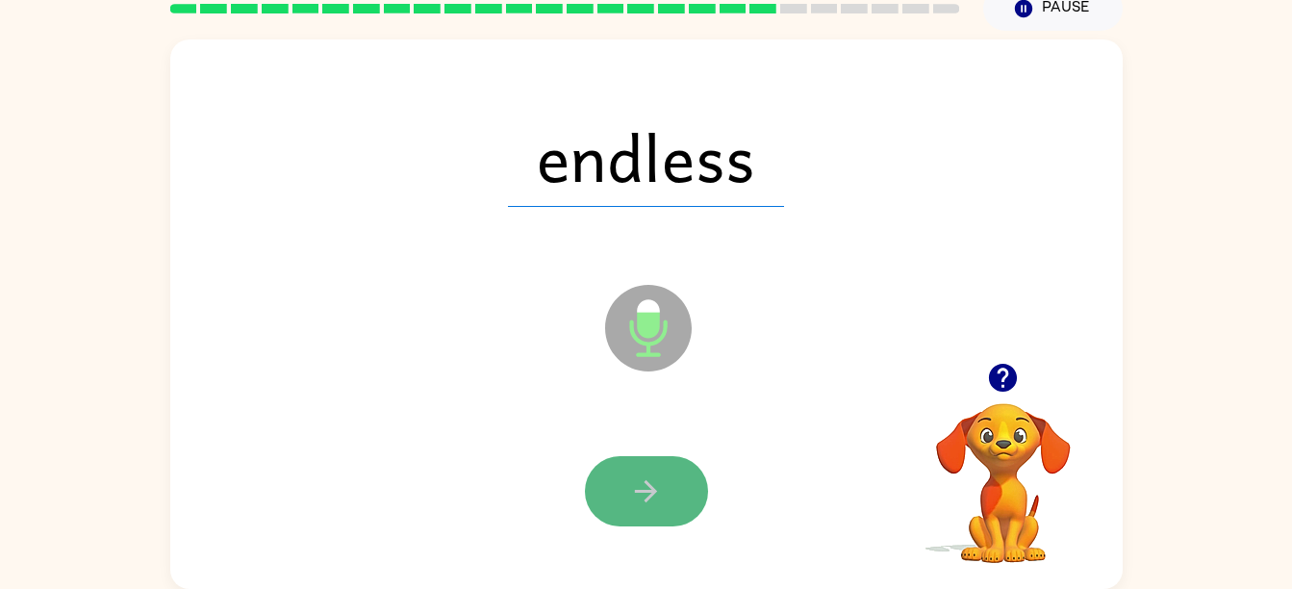
click at [657, 470] on button "button" at bounding box center [646, 491] width 123 height 70
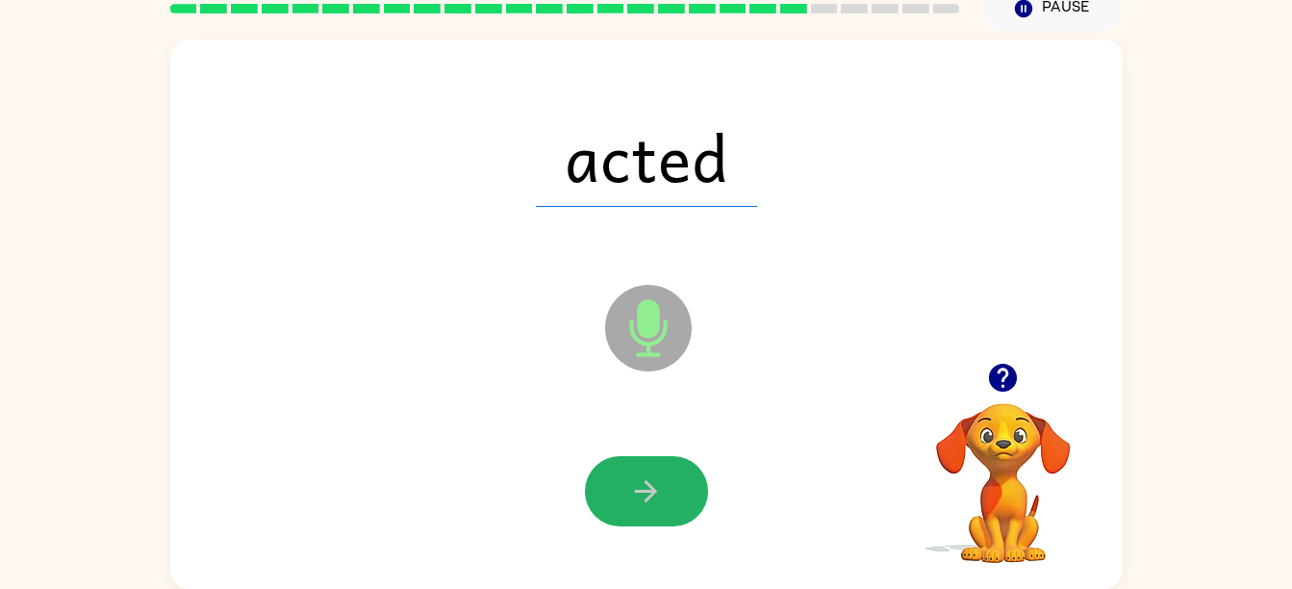
click at [657, 470] on button "button" at bounding box center [646, 491] width 123 height 70
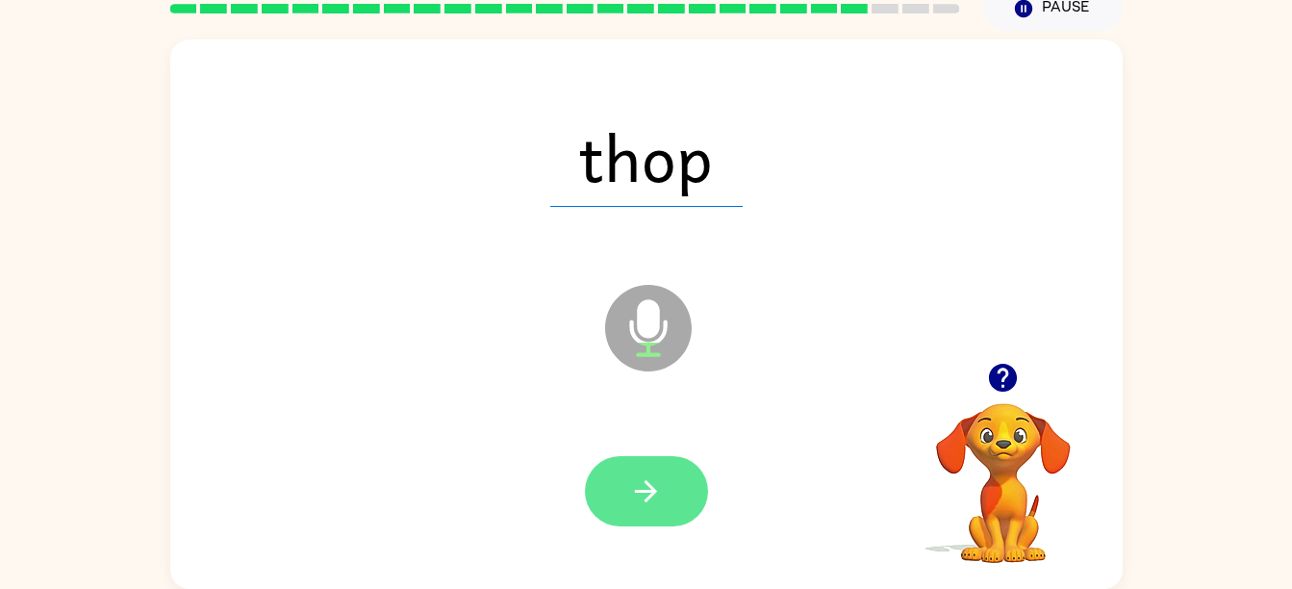
click at [667, 476] on button "button" at bounding box center [646, 491] width 123 height 70
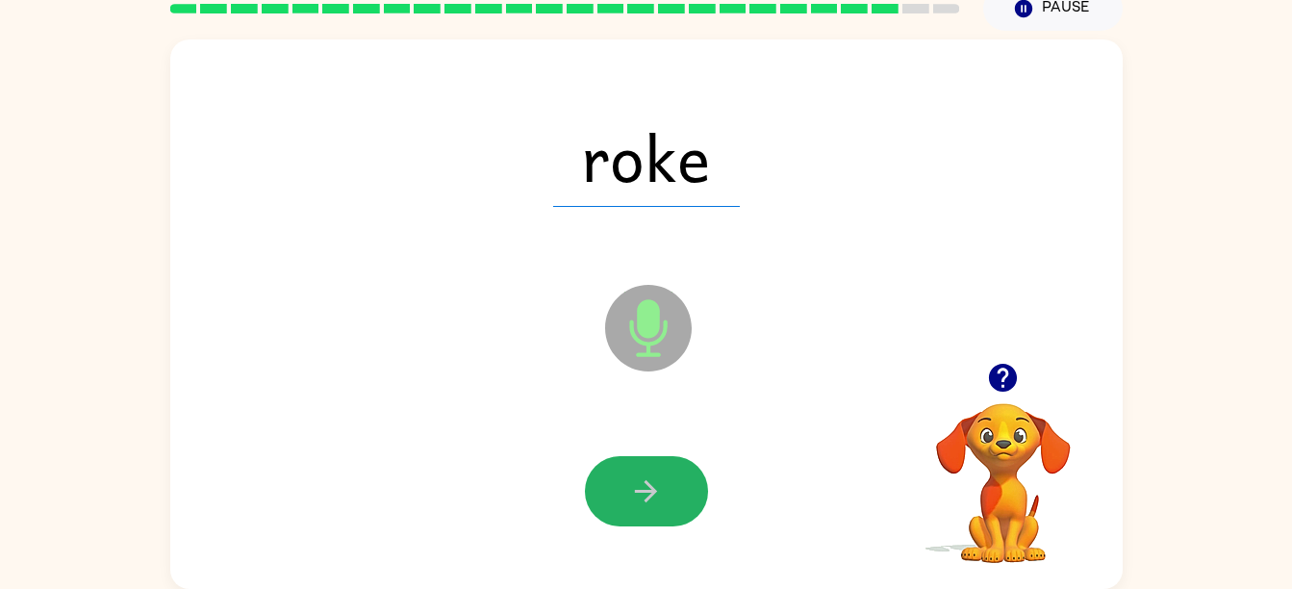
click at [667, 476] on button "button" at bounding box center [646, 491] width 123 height 70
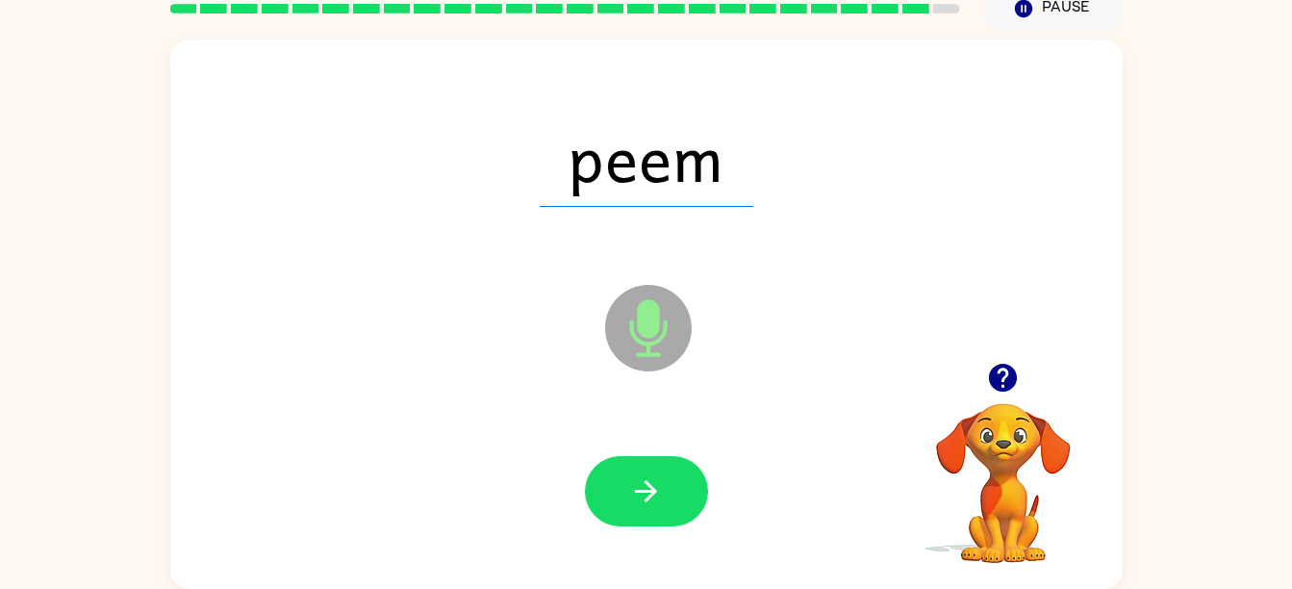
click at [667, 476] on button "button" at bounding box center [646, 491] width 123 height 70
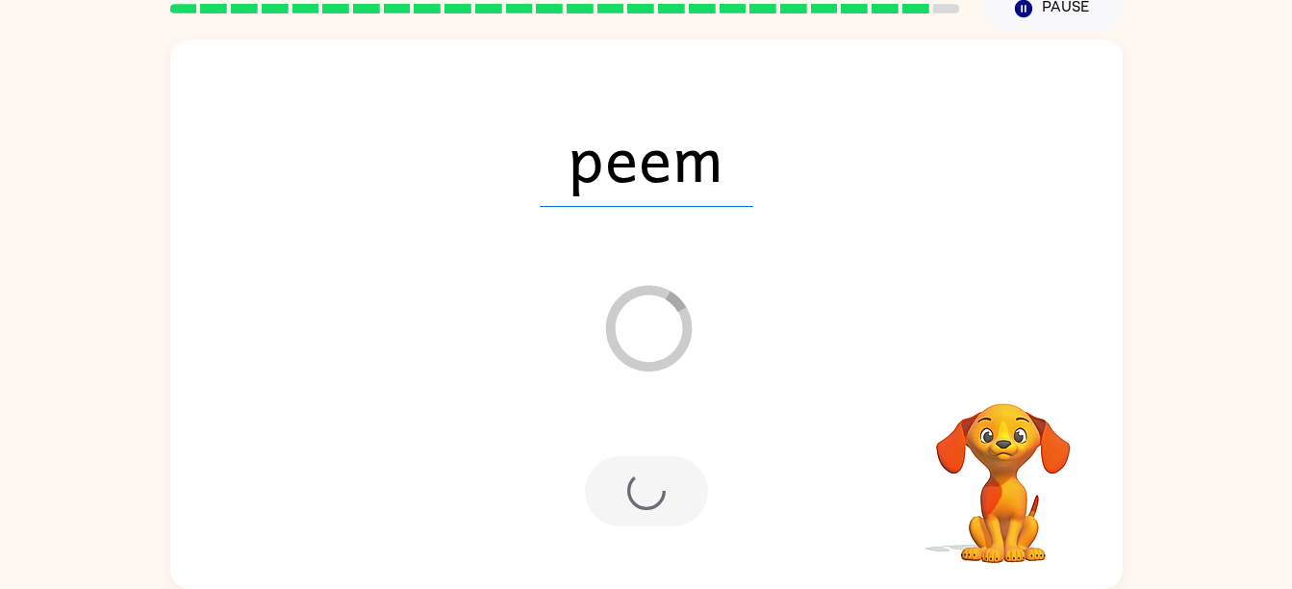
scroll to position [53, 0]
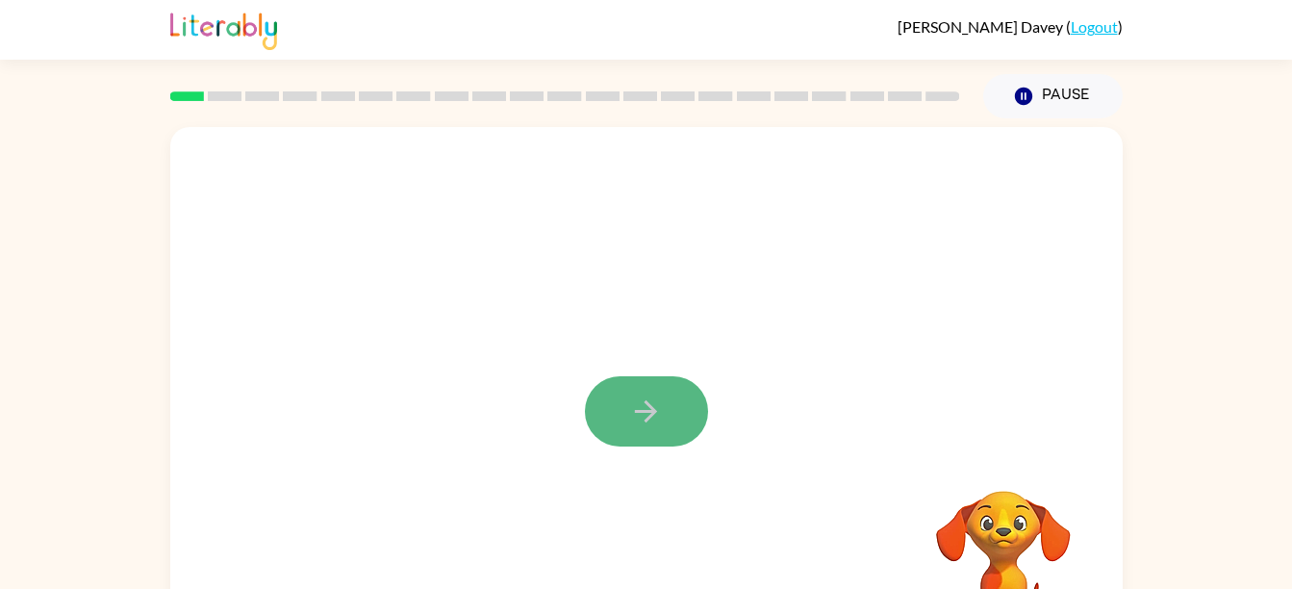
click at [663, 412] on button "button" at bounding box center [646, 411] width 123 height 70
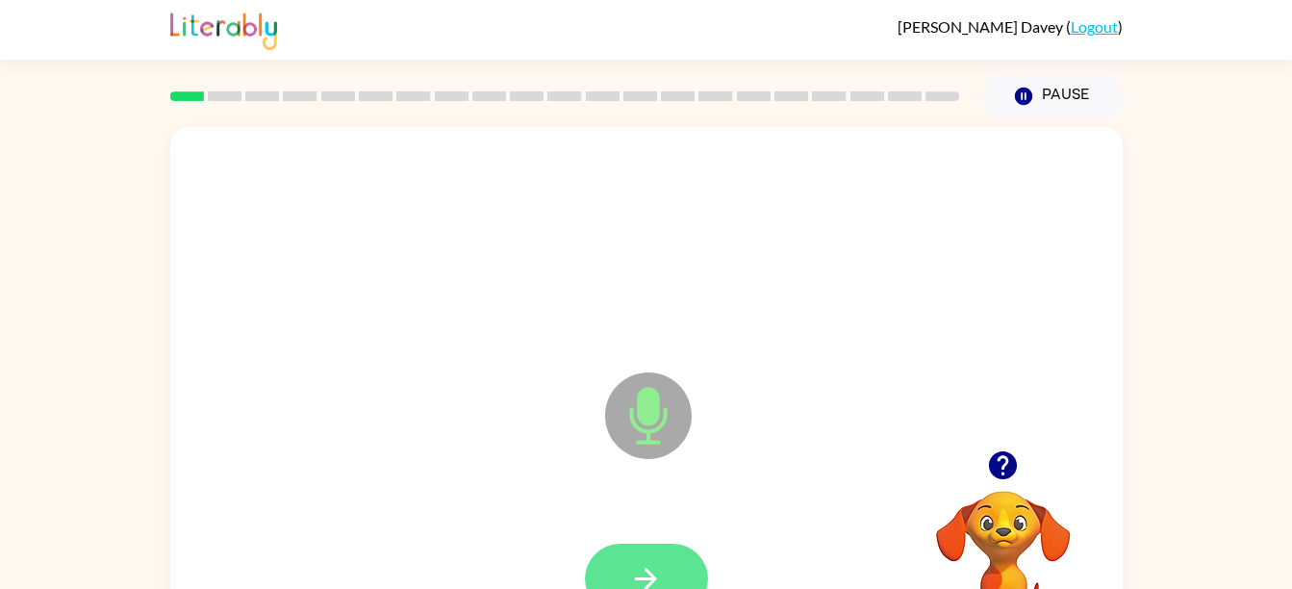
click at [653, 566] on icon "button" at bounding box center [646, 579] width 34 height 34
click at [989, 466] on icon "button" at bounding box center [1003, 465] width 28 height 28
click at [660, 576] on icon "button" at bounding box center [646, 579] width 34 height 34
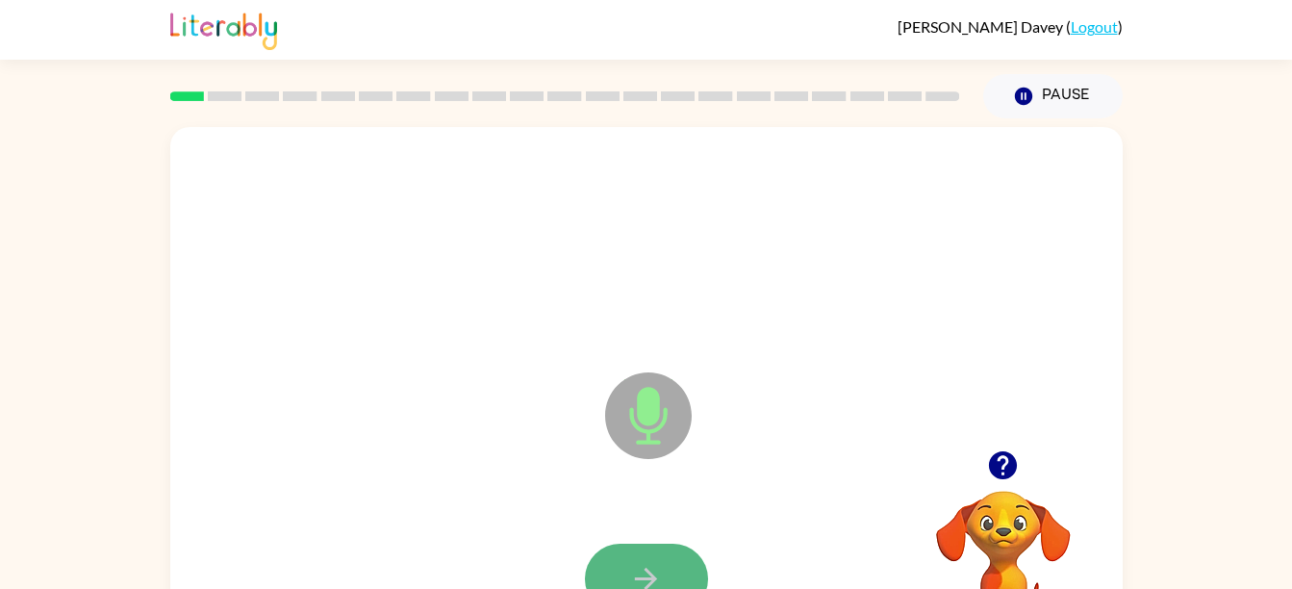
drag, startPoint x: 660, startPoint y: 576, endPoint x: 606, endPoint y: 579, distance: 53.9
click at [606, 579] on button "button" at bounding box center [646, 578] width 123 height 70
click at [606, 576] on button "button" at bounding box center [646, 578] width 123 height 70
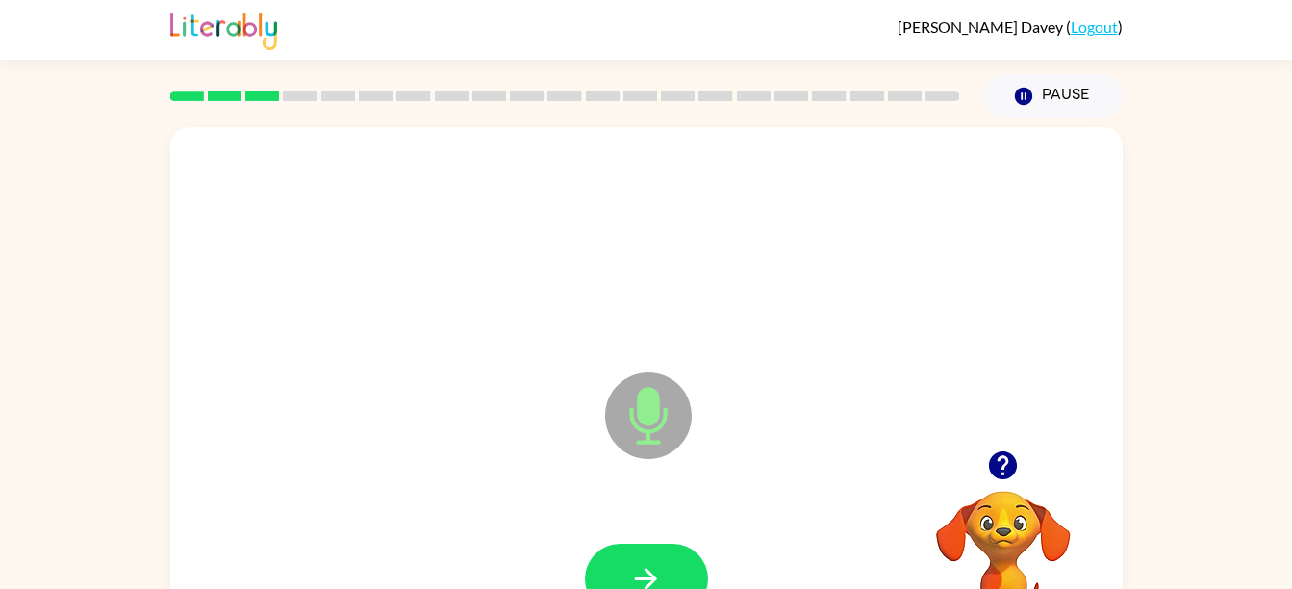
drag, startPoint x: 606, startPoint y: 576, endPoint x: 981, endPoint y: 515, distance: 380.1
click at [981, 515] on video "Your browser must support playing .mp4 files to use Literably. Please try using…" at bounding box center [1003, 557] width 192 height 192
click at [616, 553] on button "button" at bounding box center [646, 578] width 123 height 70
click at [616, 551] on button "button" at bounding box center [646, 578] width 123 height 70
drag, startPoint x: 617, startPoint y: 554, endPoint x: 769, endPoint y: 576, distance: 154.5
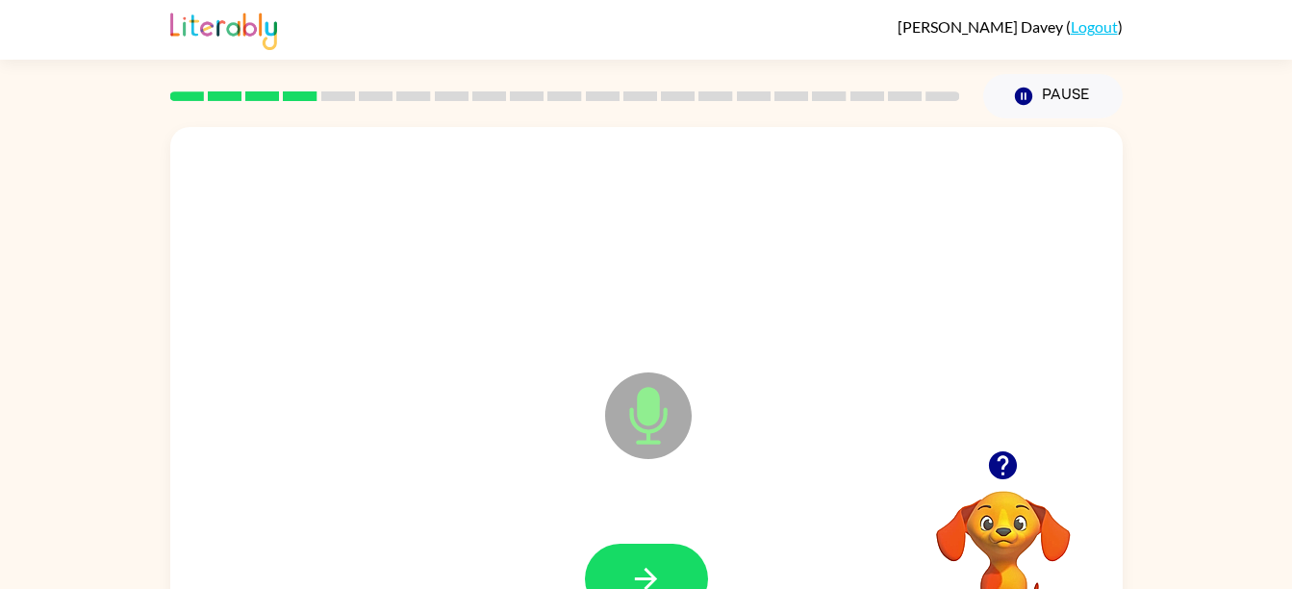
click at [769, 576] on div at bounding box center [646, 579] width 914 height 158
click at [658, 568] on icon "button" at bounding box center [646, 579] width 34 height 34
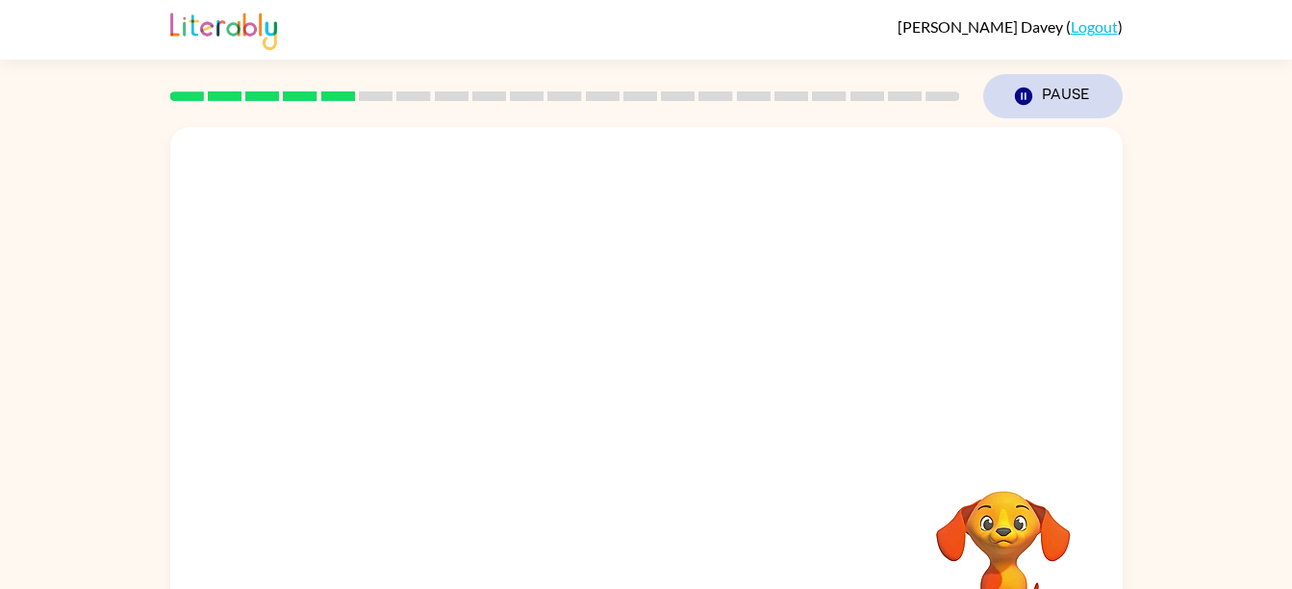
click at [1026, 103] on icon "button" at bounding box center [1022, 96] width 17 height 17
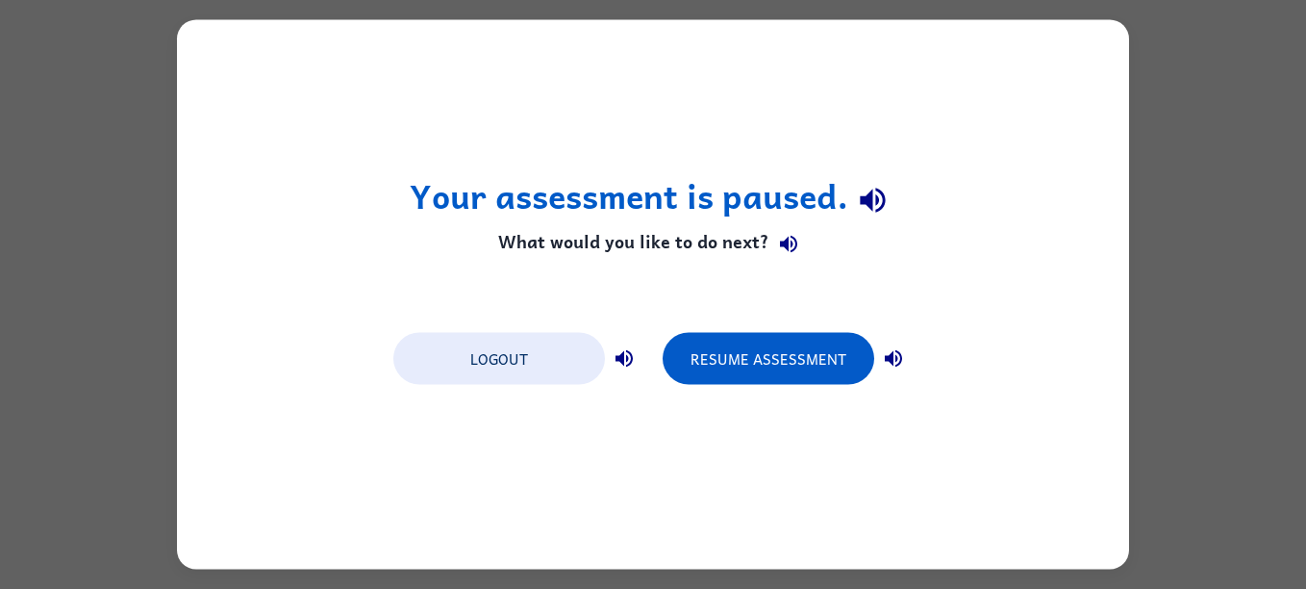
click at [1195, 225] on div "Your assessment is paused. What would you like to do next? Logout Resume Assess…" at bounding box center [653, 294] width 1306 height 589
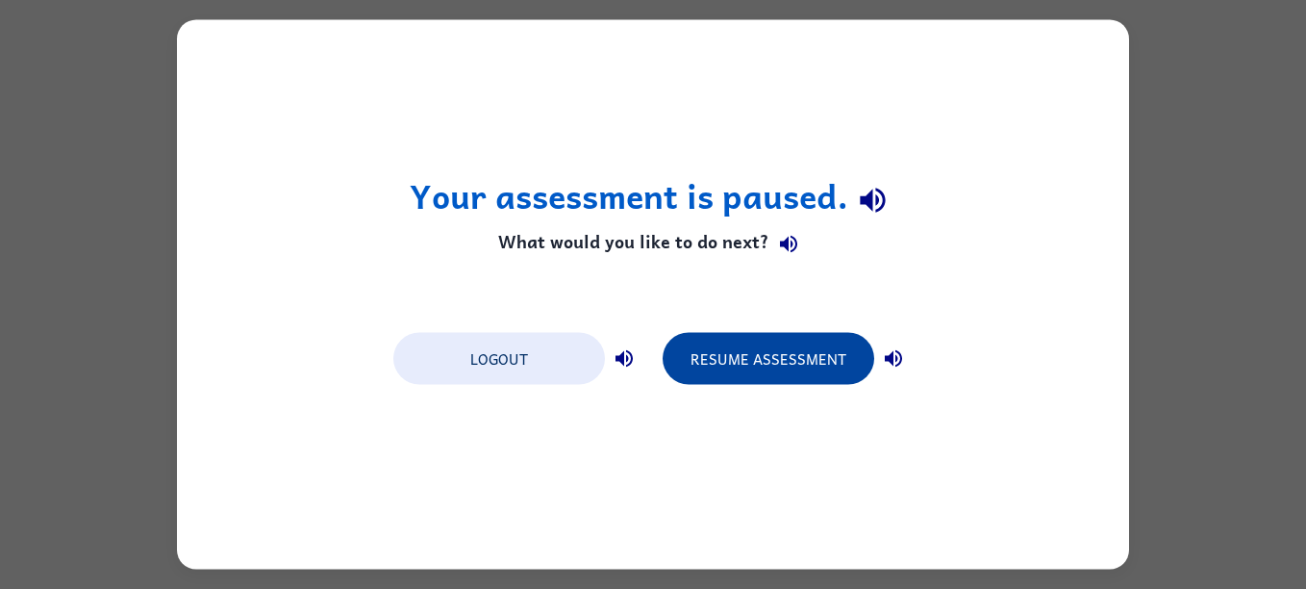
click at [809, 364] on button "Resume Assessment" at bounding box center [769, 359] width 212 height 52
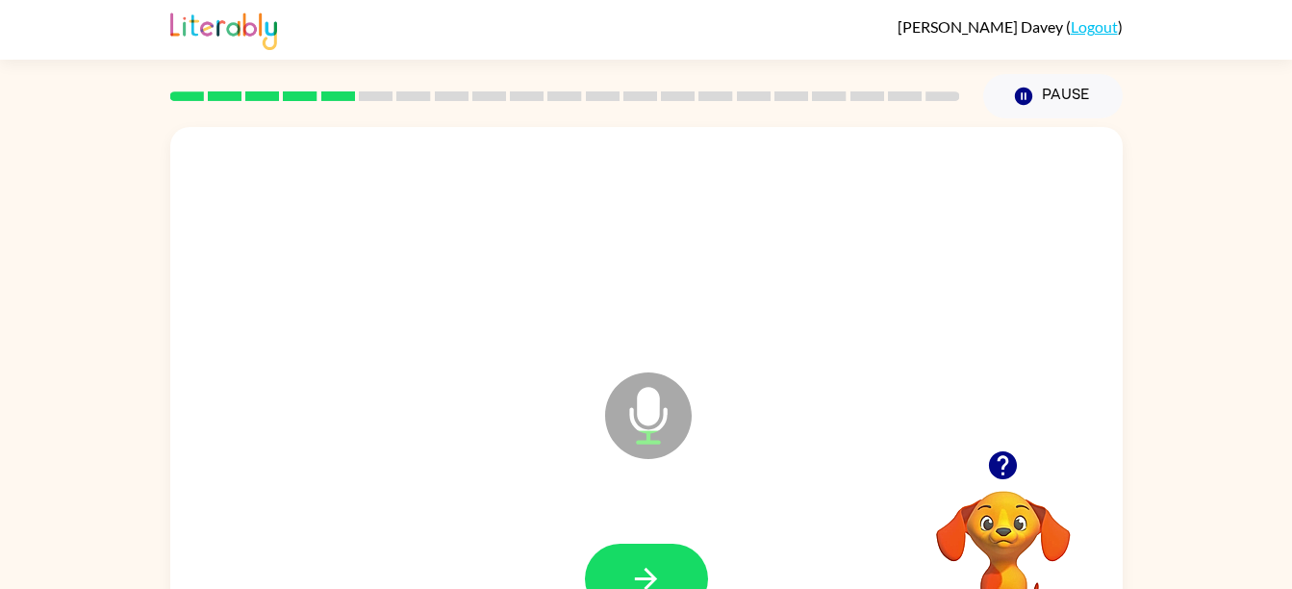
click at [647, 525] on div at bounding box center [646, 579] width 914 height 158
click at [653, 572] on icon "button" at bounding box center [646, 579] width 34 height 34
click at [996, 452] on icon "button" at bounding box center [1003, 465] width 34 height 34
click at [661, 574] on icon "button" at bounding box center [646, 579] width 34 height 34
click at [627, 571] on button "button" at bounding box center [646, 578] width 123 height 70
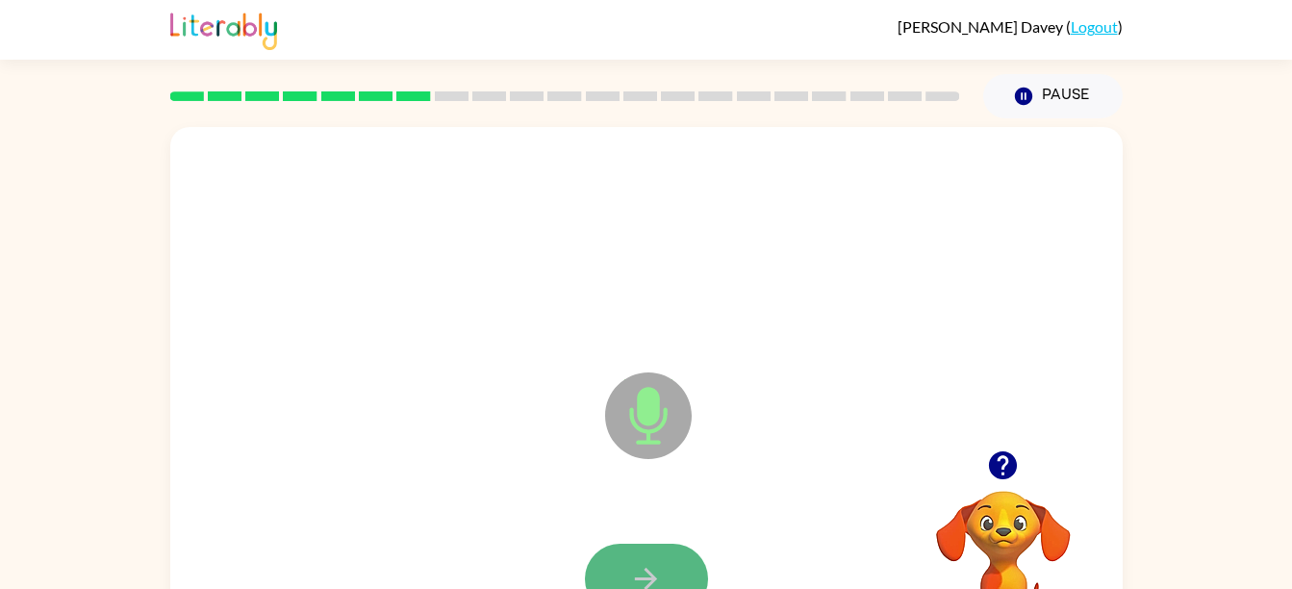
click at [618, 561] on button "button" at bounding box center [646, 578] width 123 height 70
click at [689, 558] on button "button" at bounding box center [646, 578] width 123 height 70
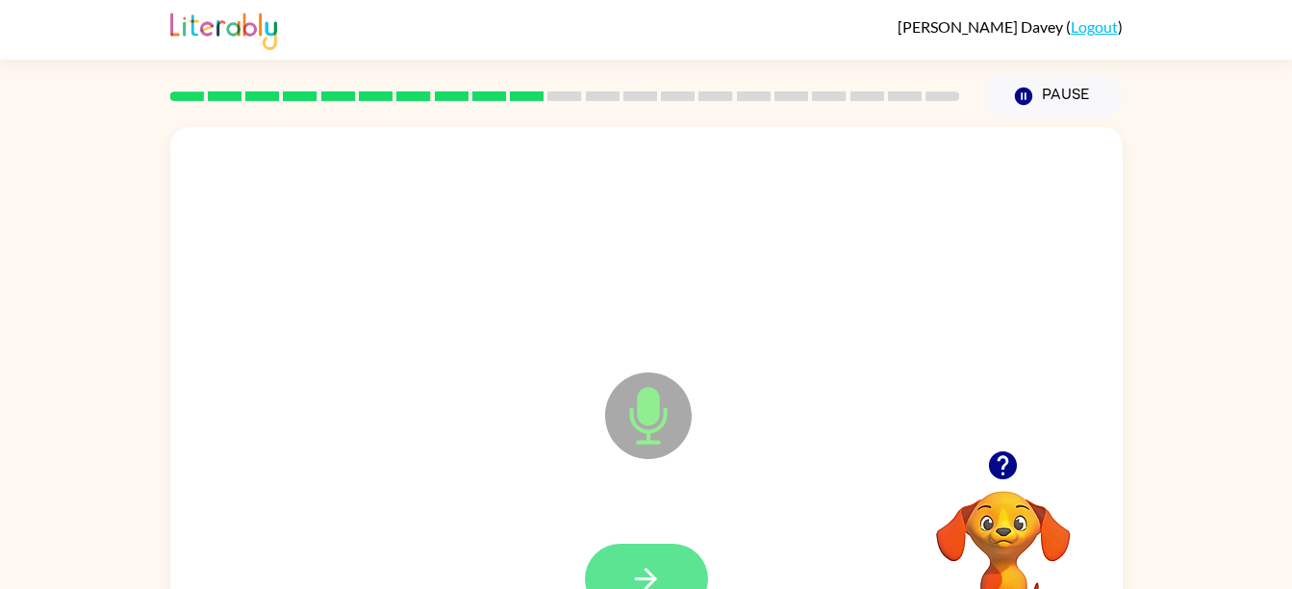
click at [688, 552] on button "button" at bounding box center [646, 578] width 123 height 70
click at [688, 551] on button "button" at bounding box center [646, 578] width 123 height 70
click at [688, 547] on button "button" at bounding box center [646, 578] width 123 height 70
click at [994, 461] on icon "button" at bounding box center [1003, 465] width 28 height 28
drag, startPoint x: 638, startPoint y: 562, endPoint x: 1034, endPoint y: 430, distance: 417.6
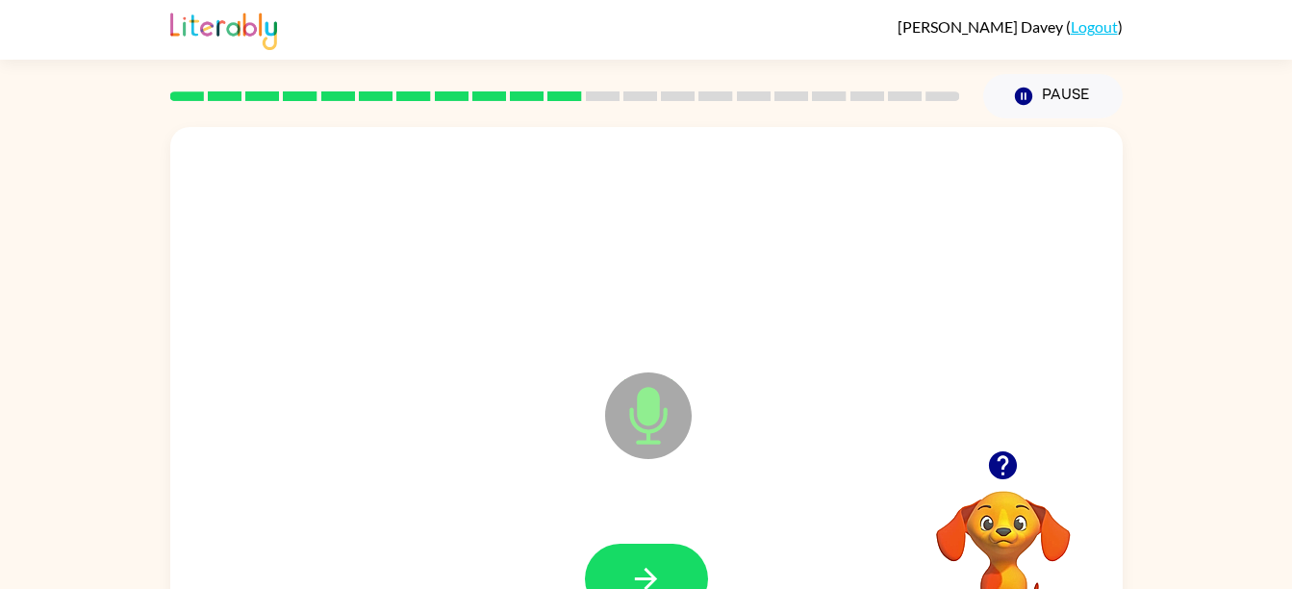
click at [1034, 430] on div "Microphone The Microphone is here when it is your turn to talk" at bounding box center [646, 401] width 952 height 549
click at [606, 570] on button "button" at bounding box center [646, 578] width 123 height 70
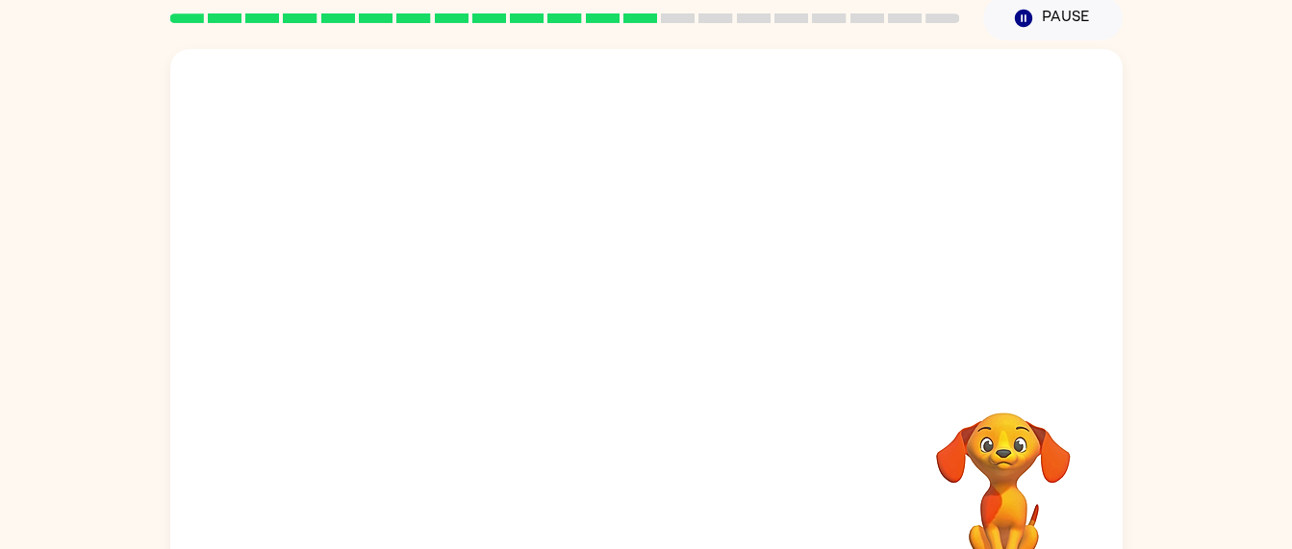
scroll to position [127, 0]
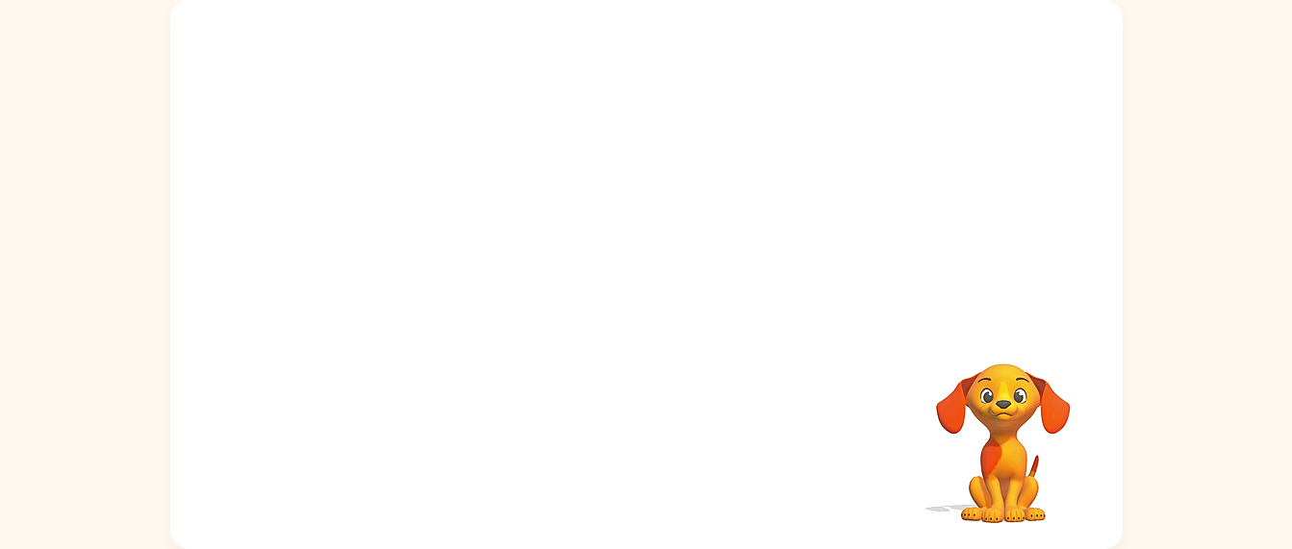
drag, startPoint x: 676, startPoint y: 150, endPoint x: 697, endPoint y: 353, distance: 204.0
click at [697, 353] on div "Your browser must support playing .mp4 files to use Literably. Please try using…" at bounding box center [646, 274] width 952 height 549
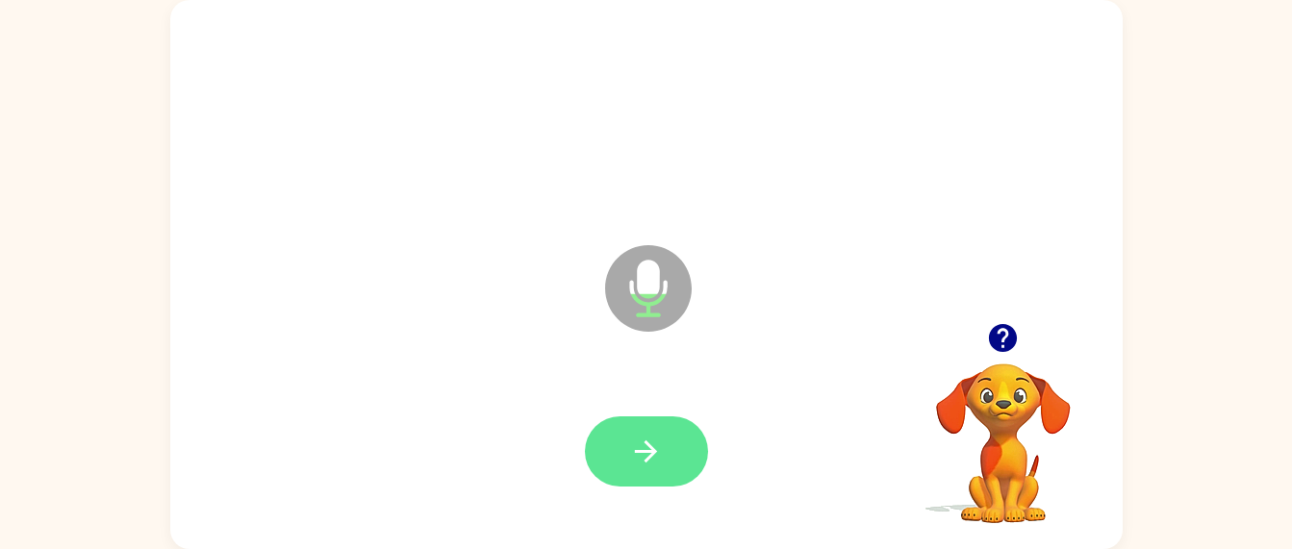
click at [639, 432] on button "button" at bounding box center [646, 451] width 123 height 70
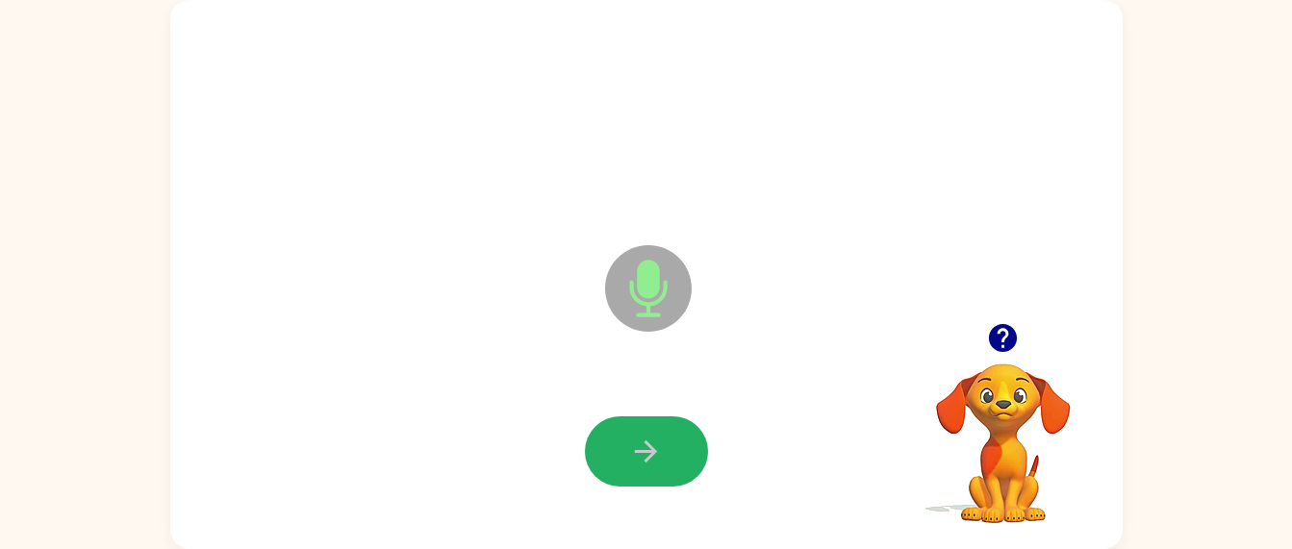
click at [639, 432] on button "button" at bounding box center [646, 451] width 123 height 70
click at [1026, 329] on div at bounding box center [1003, 338] width 192 height 49
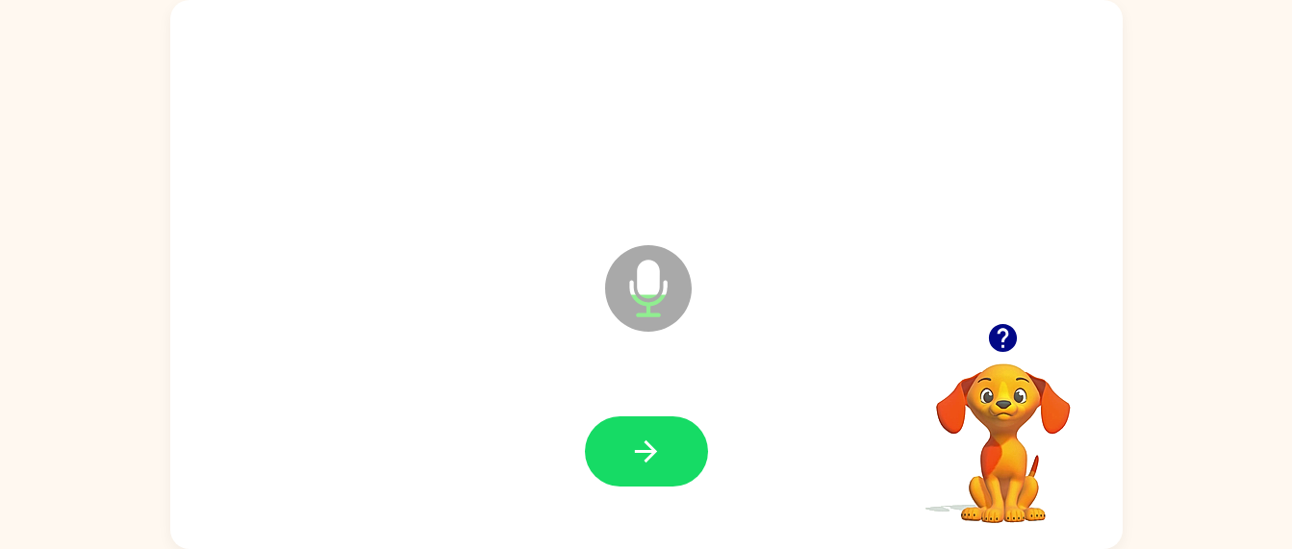
click at [1017, 325] on icon "button" at bounding box center [1003, 338] width 34 height 34
click at [679, 445] on button "button" at bounding box center [646, 451] width 123 height 70
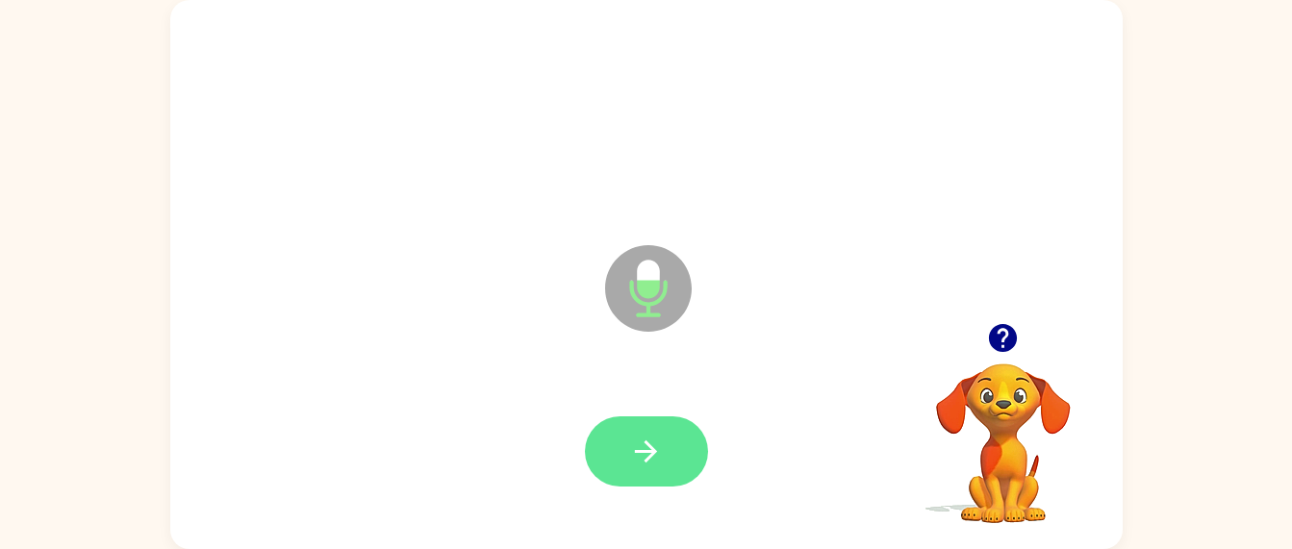
click at [678, 442] on button "button" at bounding box center [646, 451] width 123 height 70
click at [633, 446] on icon "button" at bounding box center [646, 452] width 34 height 34
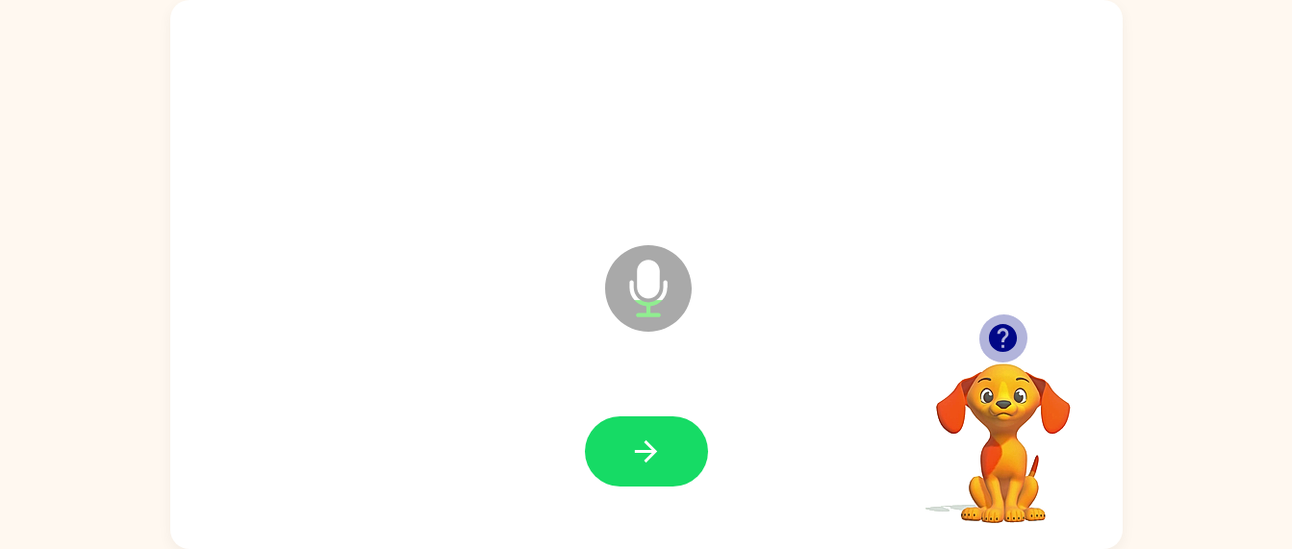
click at [1006, 322] on icon "button" at bounding box center [1003, 338] width 34 height 34
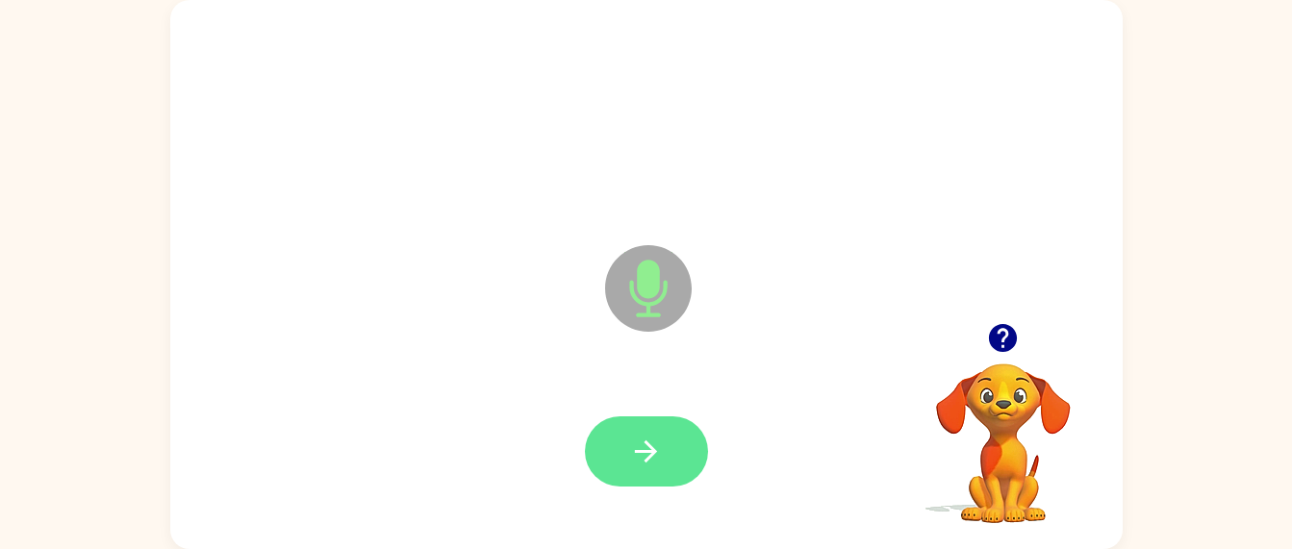
click at [667, 454] on button "button" at bounding box center [646, 451] width 123 height 70
click at [662, 450] on icon "button" at bounding box center [646, 452] width 34 height 34
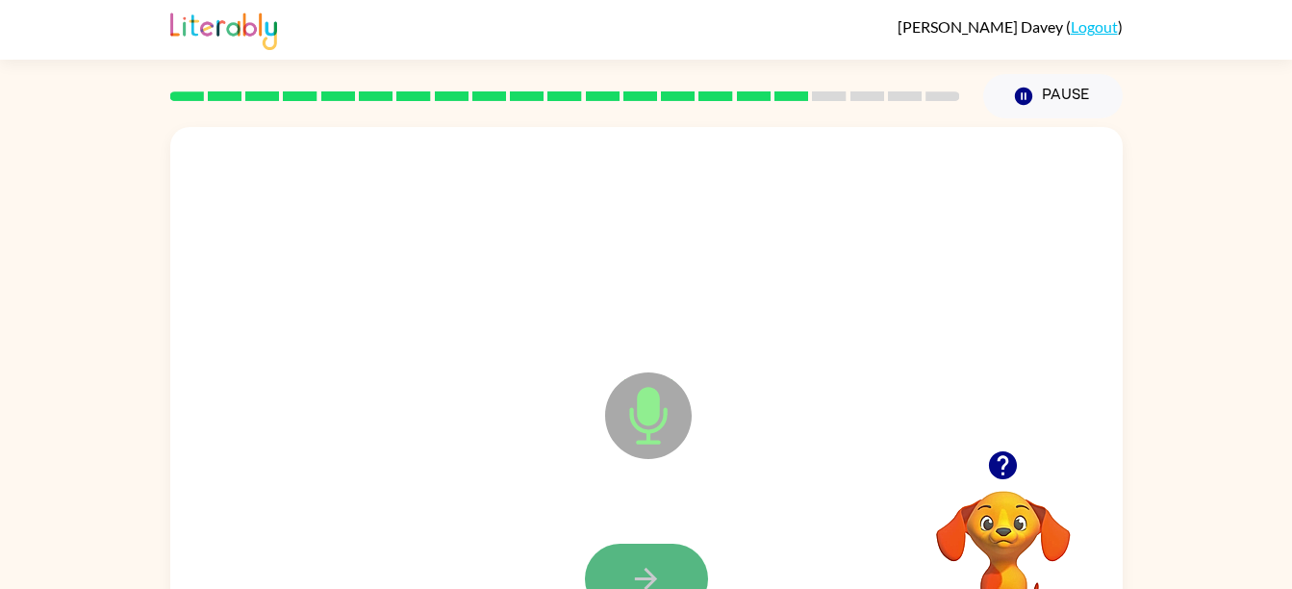
click at [641, 574] on icon "button" at bounding box center [646, 579] width 34 height 34
click at [1007, 471] on icon "button" at bounding box center [1003, 465] width 28 height 28
click at [606, 550] on button "button" at bounding box center [646, 578] width 123 height 70
click at [1012, 462] on icon "button" at bounding box center [1003, 465] width 28 height 28
click at [984, 468] on button "button" at bounding box center [1002, 465] width 49 height 49
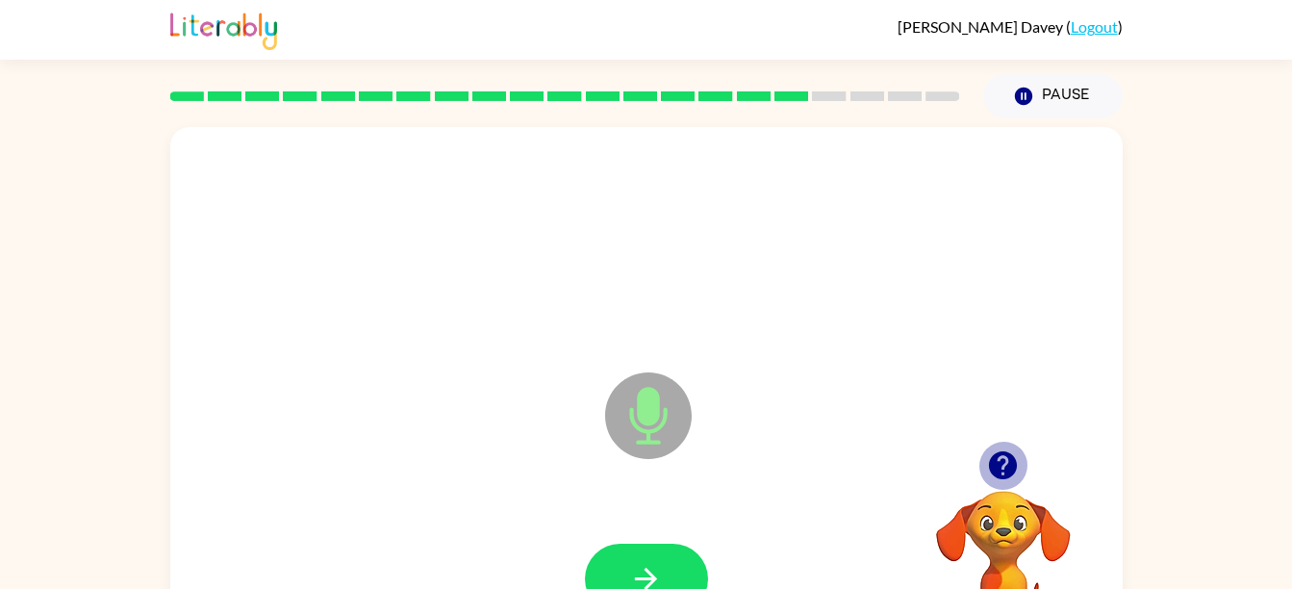
click at [998, 457] on icon "button" at bounding box center [1003, 465] width 28 height 28
click at [652, 567] on icon "button" at bounding box center [646, 579] width 34 height 34
click at [634, 569] on icon "button" at bounding box center [646, 579] width 34 height 34
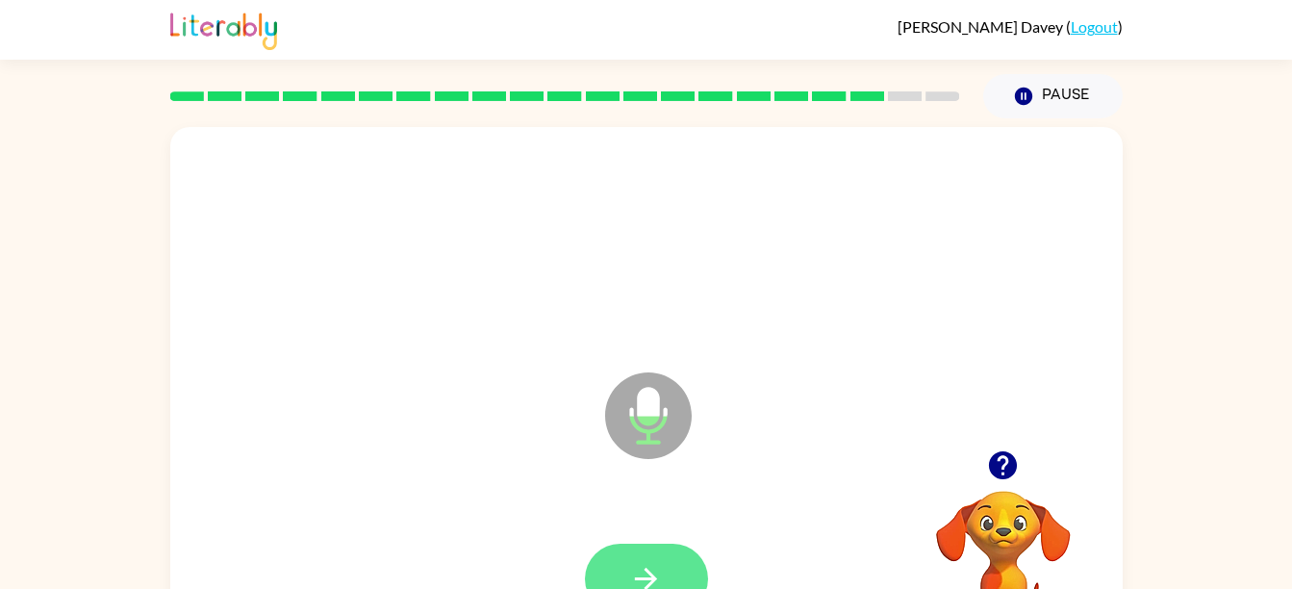
click at [662, 543] on button "button" at bounding box center [646, 578] width 123 height 70
click at [649, 560] on button "button" at bounding box center [646, 578] width 123 height 70
click at [650, 563] on icon "button" at bounding box center [646, 579] width 34 height 34
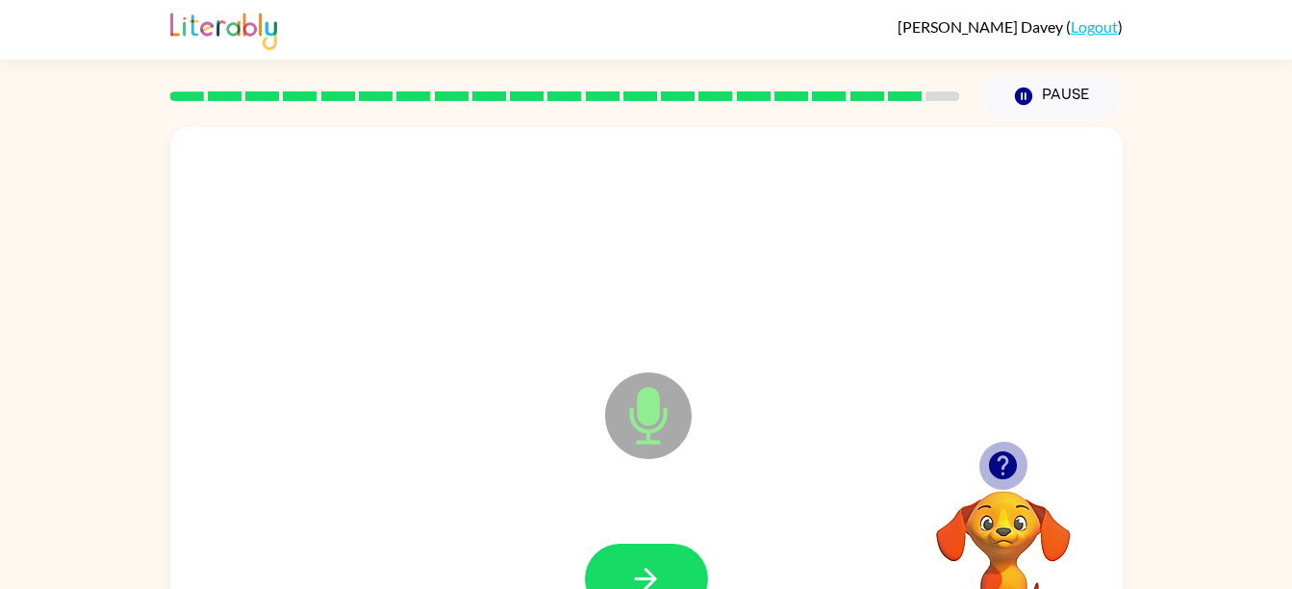
click at [985, 460] on button "button" at bounding box center [1002, 465] width 49 height 49
click at [662, 551] on button "button" at bounding box center [646, 578] width 123 height 70
